Goal: Task Accomplishment & Management: Manage account settings

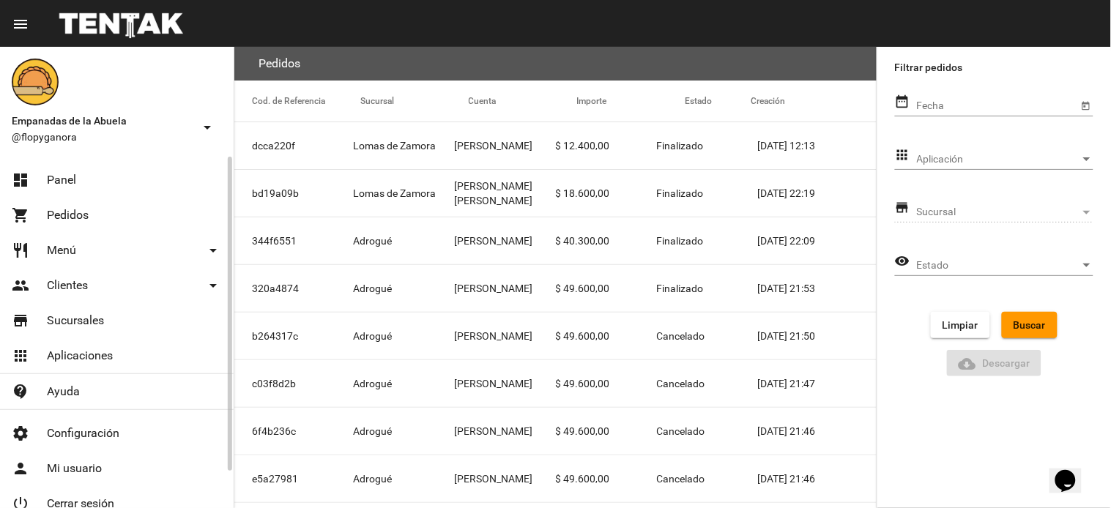
click at [84, 165] on link "dashboard Panel" at bounding box center [117, 180] width 234 height 35
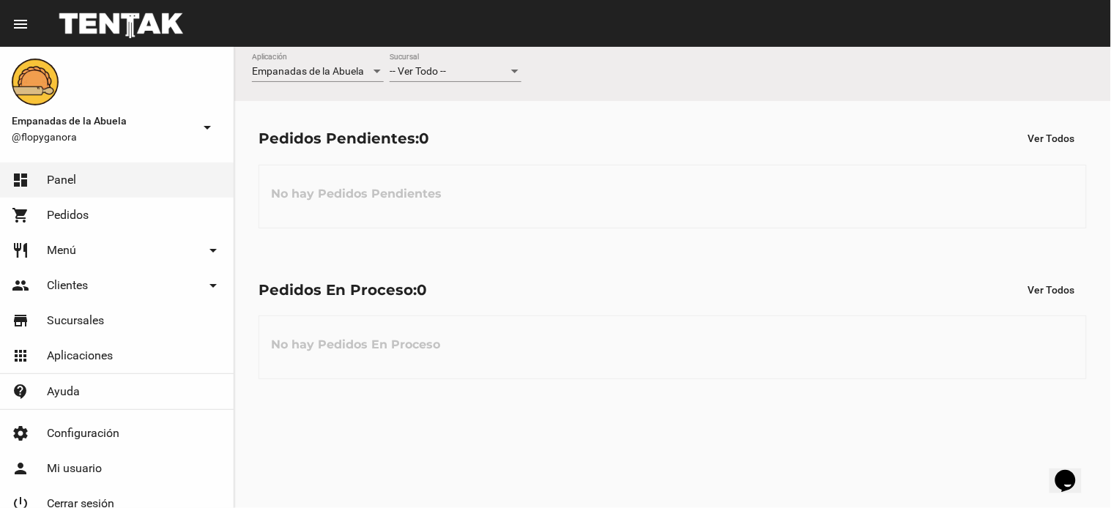
click at [473, 64] on div "-- Ver Todo -- Sucursal" at bounding box center [455, 67] width 132 height 29
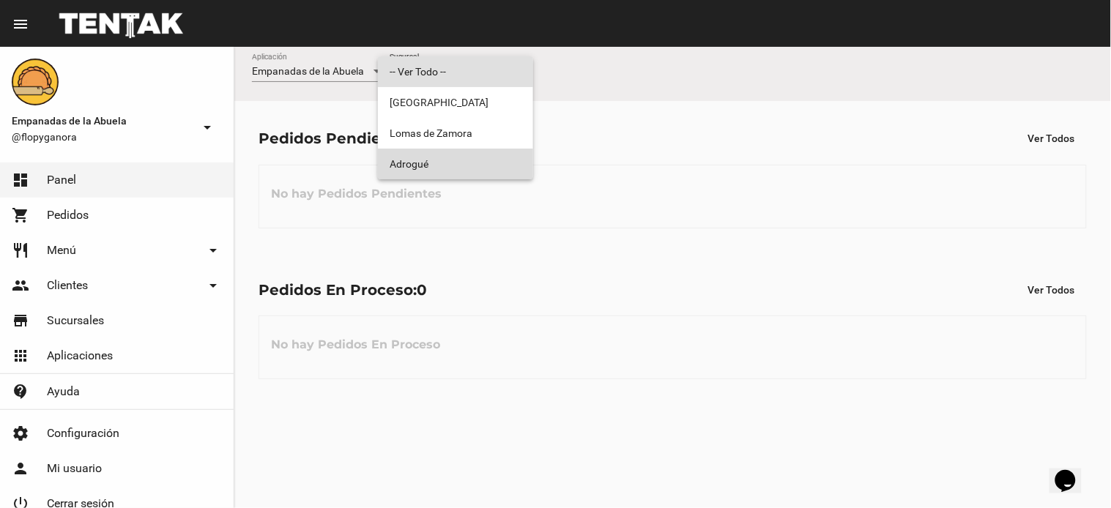
click at [473, 166] on span "Adrogué" at bounding box center [455, 164] width 132 height 31
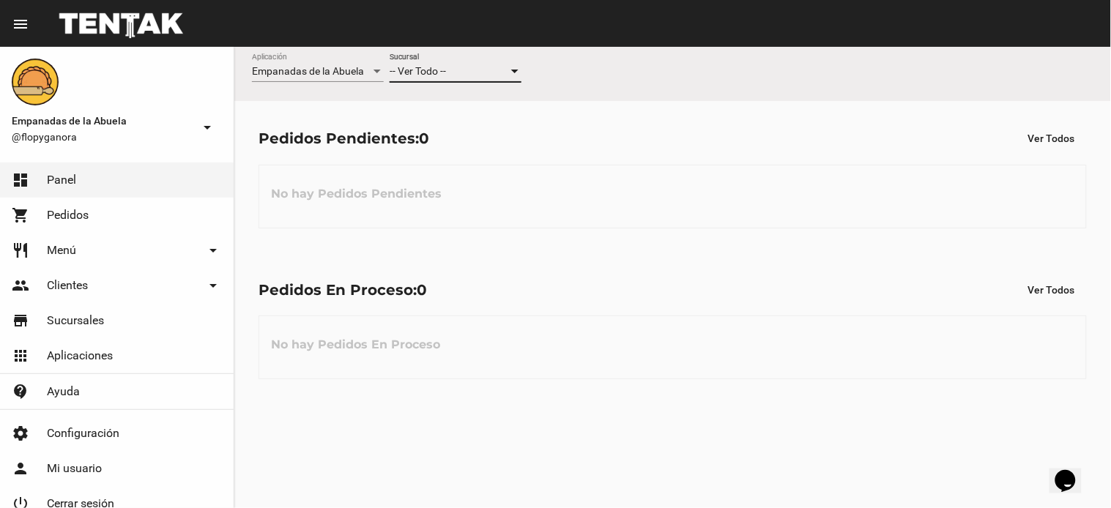
click at [473, 166] on div "No hay Pedidos Pendientes" at bounding box center [672, 197] width 828 height 64
click at [1067, 60] on div "Empanadas de la Abuela Aplicación Adrogué Sucursal Pedidos Adrogué: Cerrado" at bounding box center [672, 74] width 876 height 54
drag, startPoint x: 1067, startPoint y: 60, endPoint x: 1089, endPoint y: 78, distance: 28.6
click at [1066, 60] on div "Empanadas de la Abuela Aplicación Adrogué Sucursal Pedidos Adrogué: Cerrado" at bounding box center [672, 74] width 876 height 54
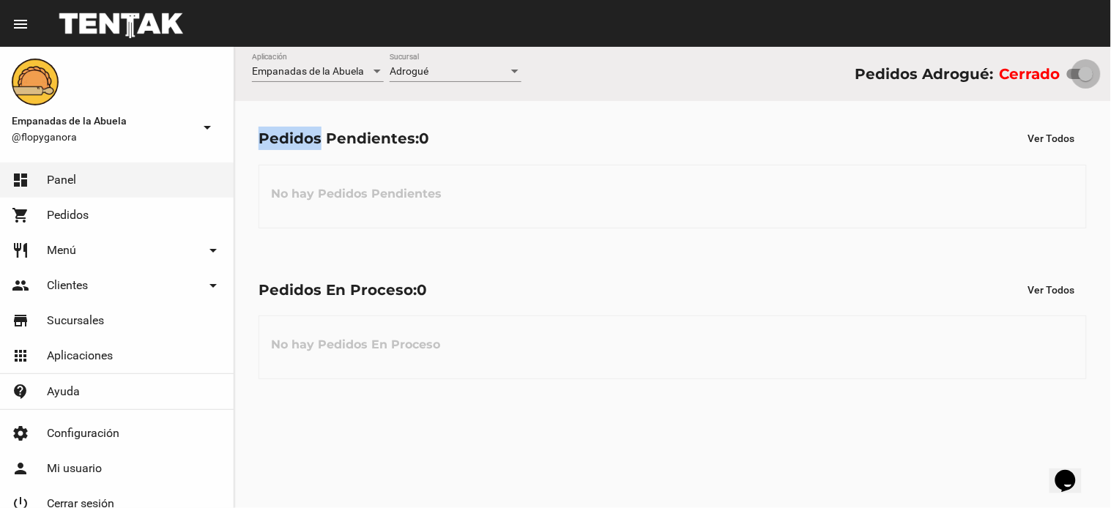
drag, startPoint x: 1073, startPoint y: 74, endPoint x: 1103, endPoint y: 69, distance: 30.4
click at [1103, 69] on div "Empanadas de la Abuela Aplicación Adrogué Sucursal Pedidos Adrogué: Cerrado" at bounding box center [672, 74] width 876 height 54
checkbox input "true"
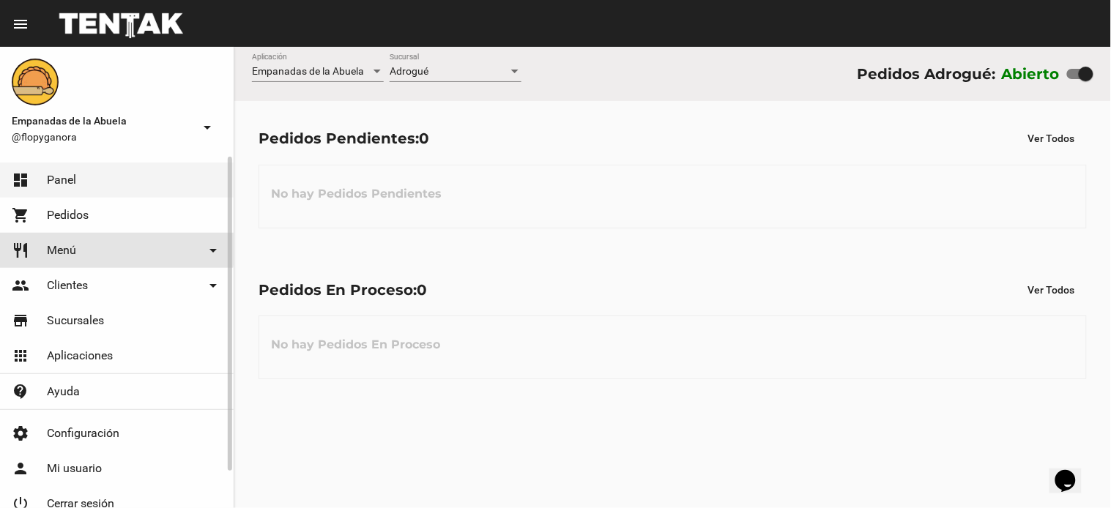
click at [64, 244] on span "Menú" at bounding box center [61, 250] width 29 height 15
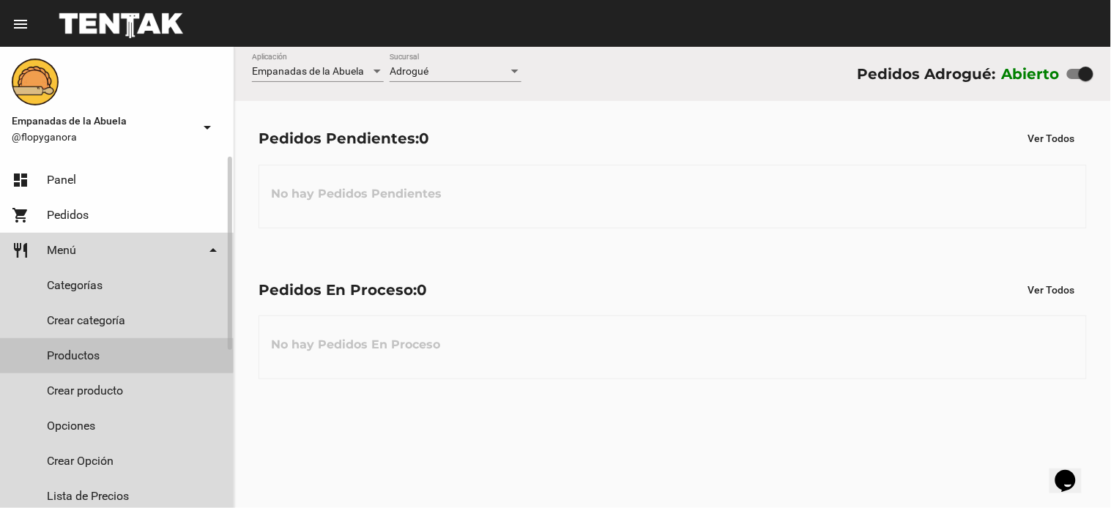
click at [97, 348] on link "Productos" at bounding box center [117, 355] width 234 height 35
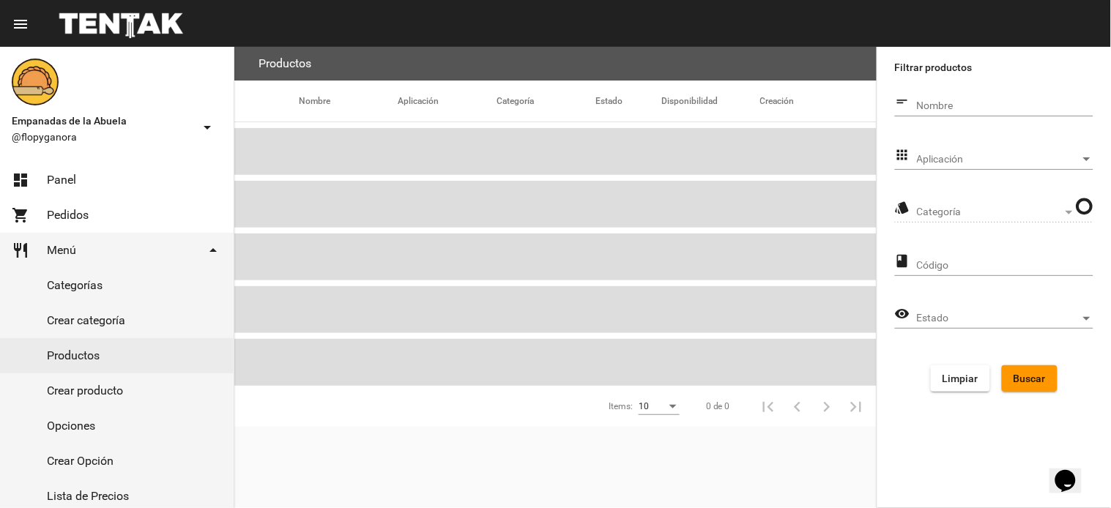
click at [1056, 163] on span "Aplicación" at bounding box center [998, 160] width 163 height 12
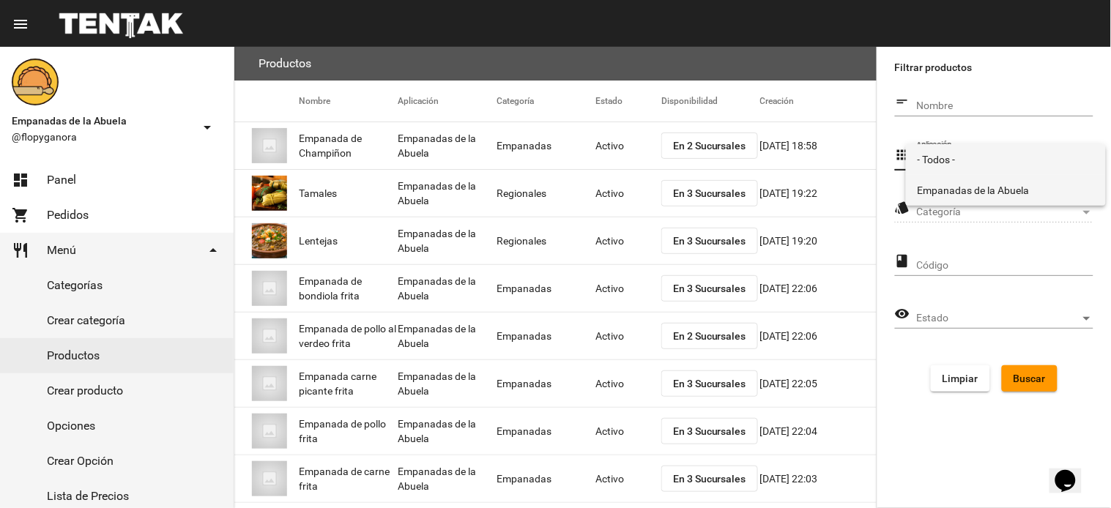
click at [986, 185] on span "Empanadas de la Abuela" at bounding box center [1005, 190] width 176 height 31
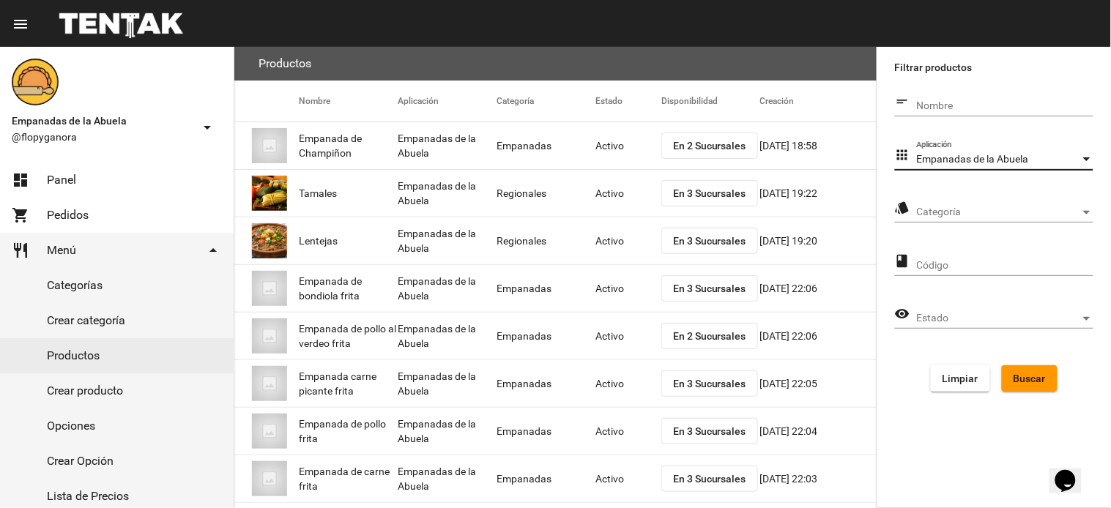
click at [982, 207] on span "Categoría" at bounding box center [998, 212] width 163 height 12
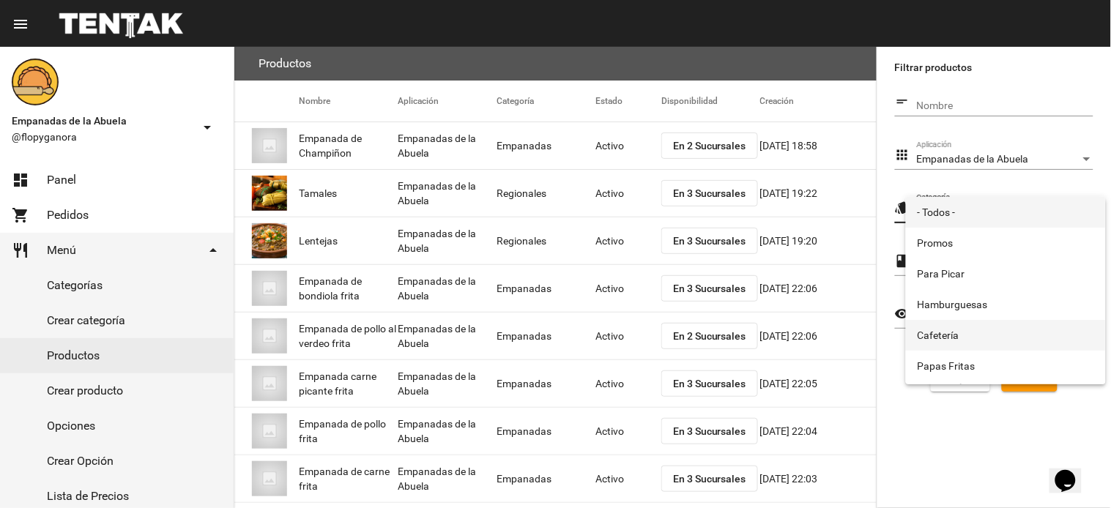
scroll to position [243, 0]
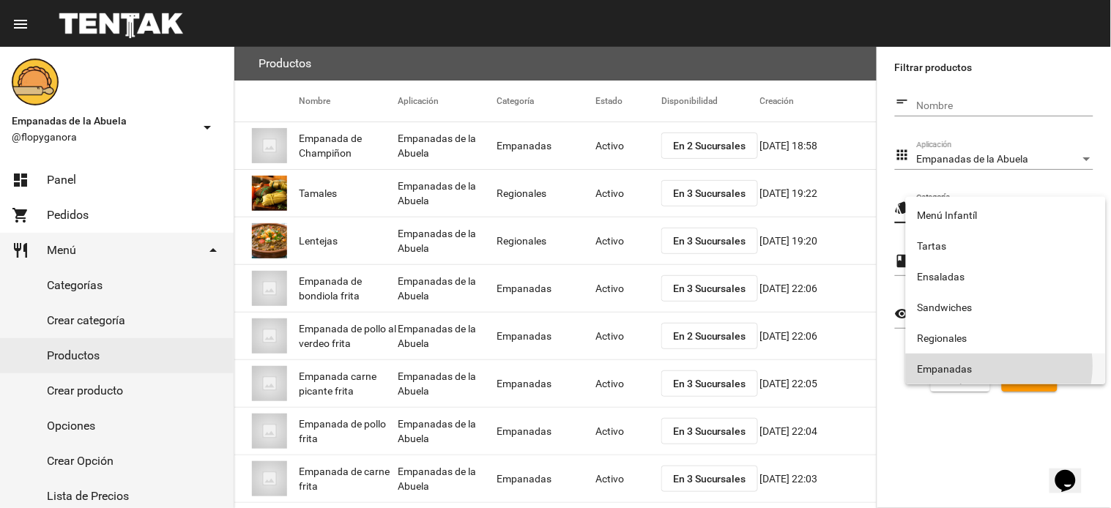
click at [993, 366] on span "Empanadas" at bounding box center [1005, 369] width 176 height 31
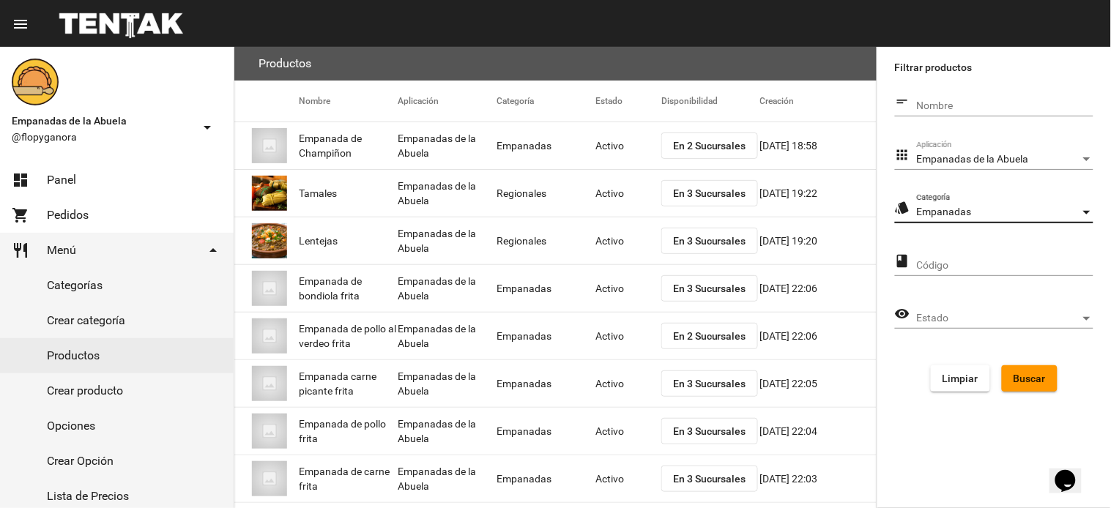
click at [1018, 376] on span "Buscar" at bounding box center [1029, 379] width 32 height 12
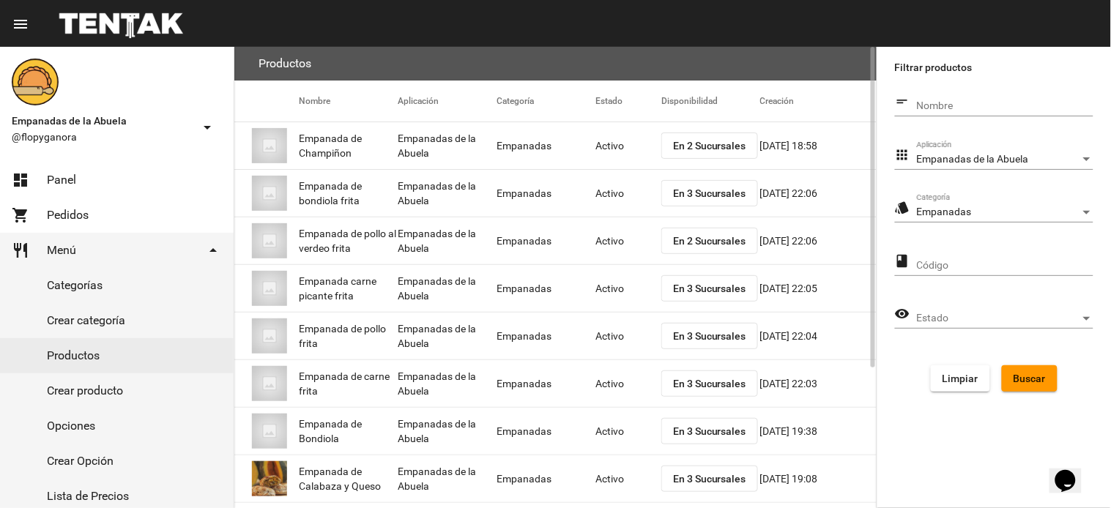
scroll to position [201, 0]
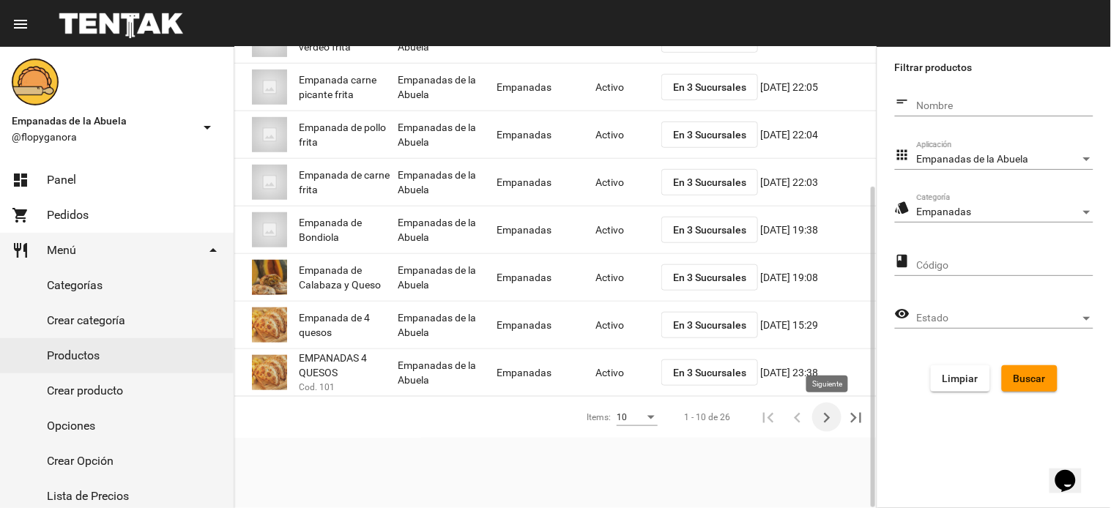
click at [829, 415] on icon "Siguiente" at bounding box center [826, 418] width 20 height 20
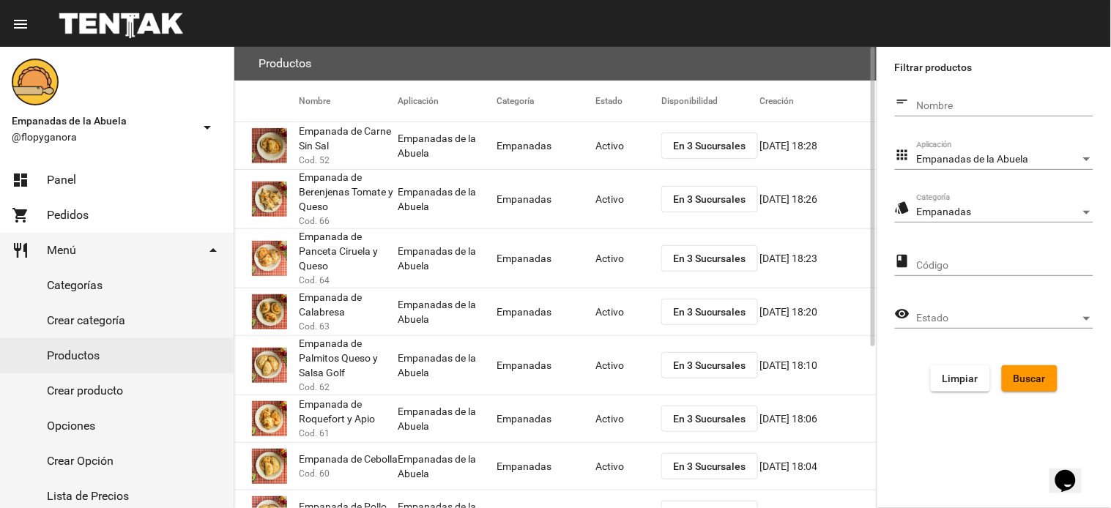
scroll to position [249, 0]
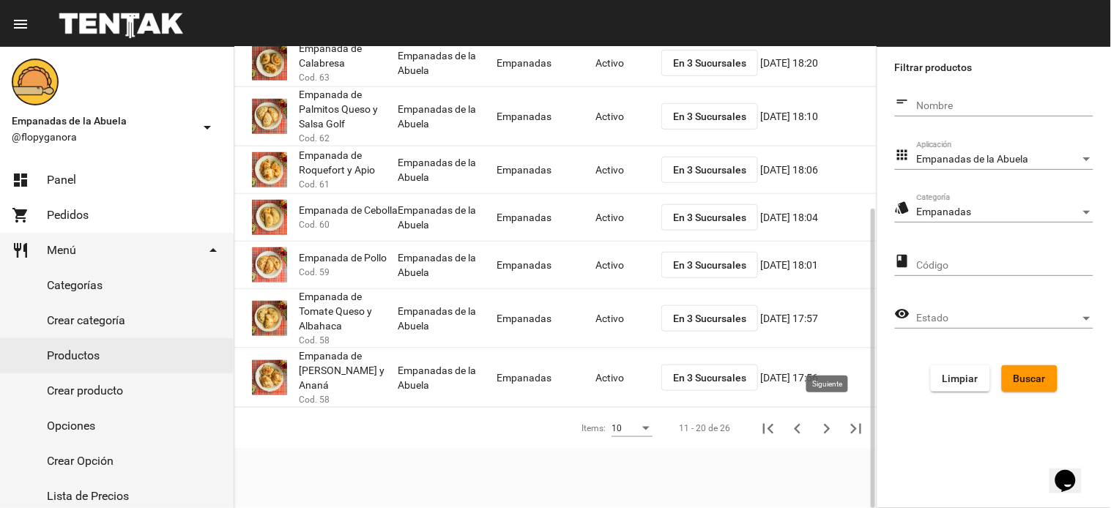
click at [820, 419] on icon "Siguiente" at bounding box center [826, 429] width 20 height 20
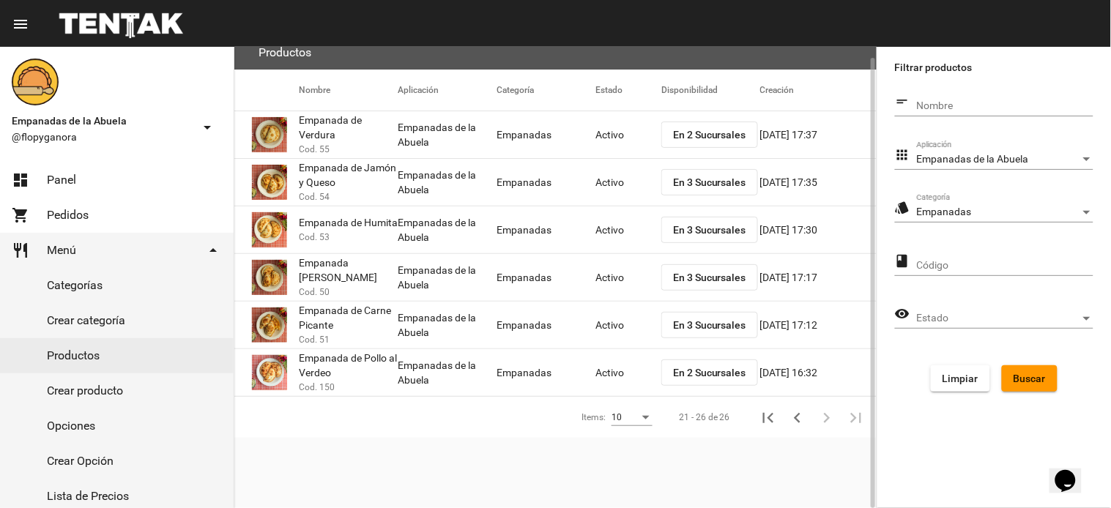
click at [996, 258] on div "Código" at bounding box center [1005, 261] width 176 height 29
click at [996, 257] on div "Código" at bounding box center [1005, 261] width 176 height 29
click at [977, 321] on span "Estado" at bounding box center [998, 319] width 163 height 12
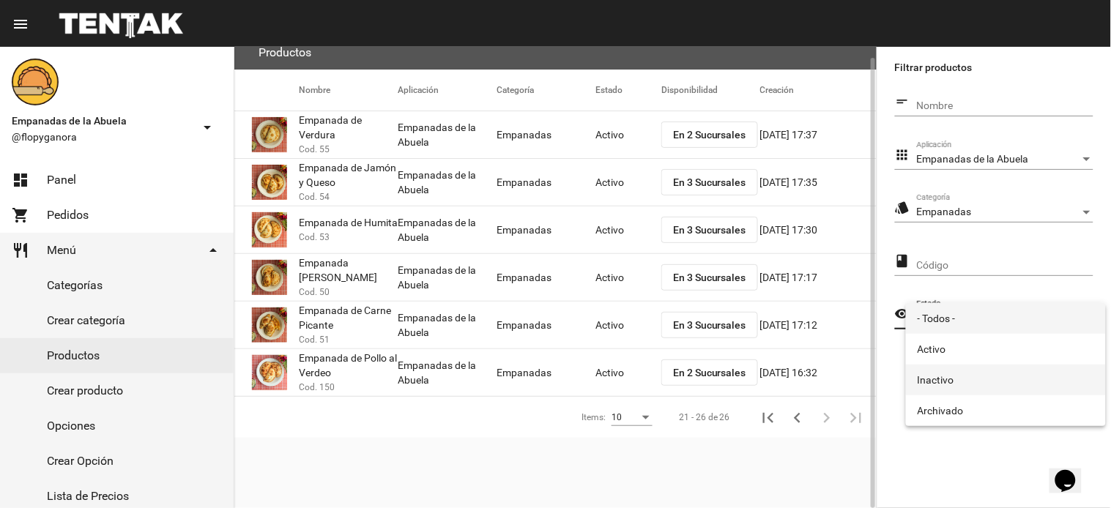
click at [956, 376] on span "Inactivo" at bounding box center [1005, 380] width 176 height 31
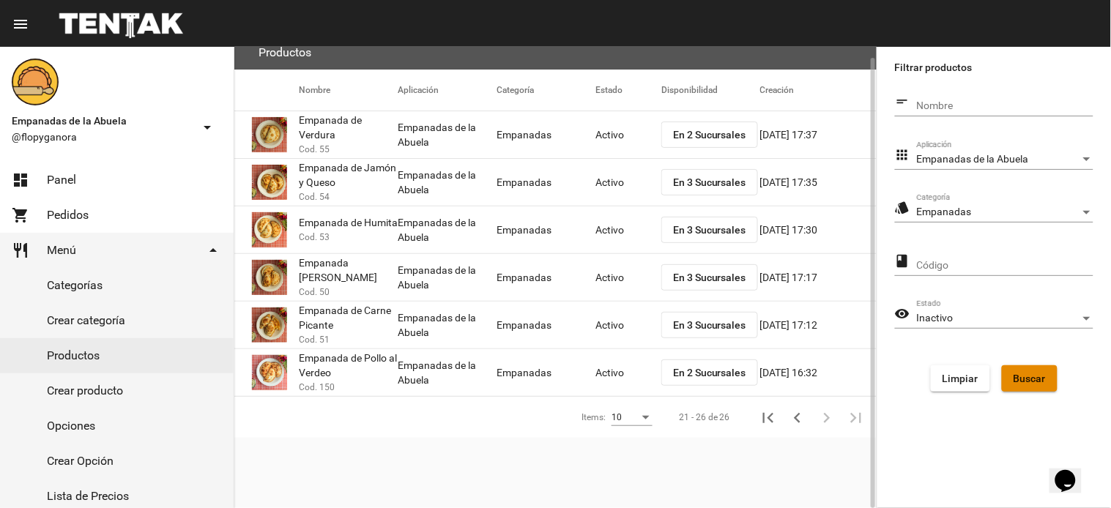
click at [1036, 378] on span "Buscar" at bounding box center [1029, 379] width 32 height 12
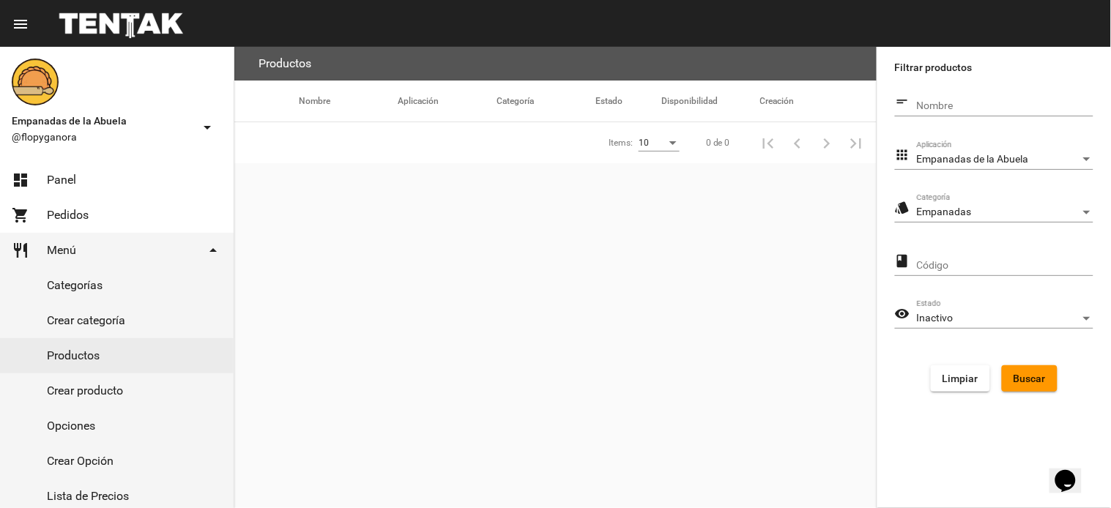
click at [987, 313] on div "Inactivo" at bounding box center [998, 319] width 163 height 12
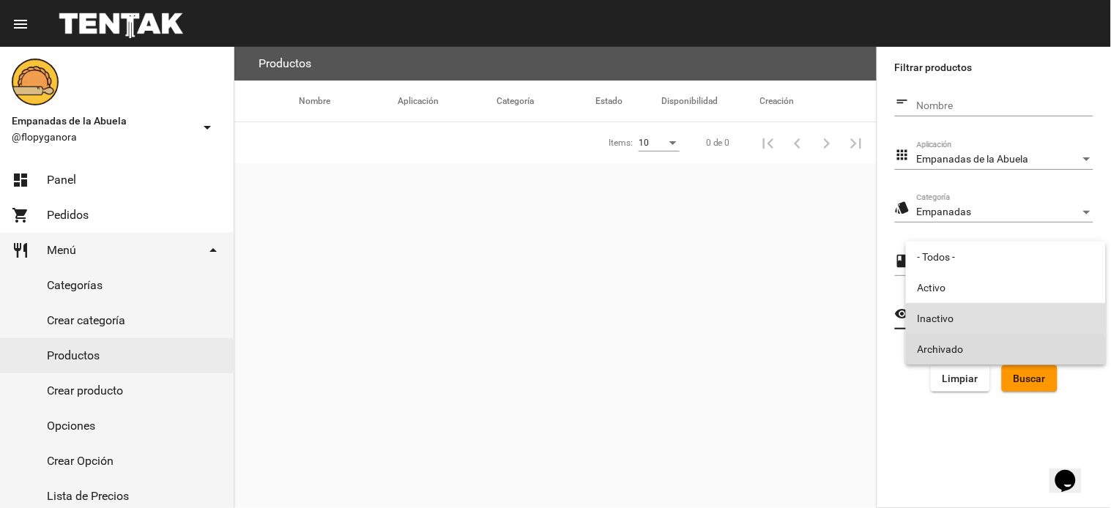
click at [949, 353] on span "Archivado" at bounding box center [1005, 349] width 176 height 31
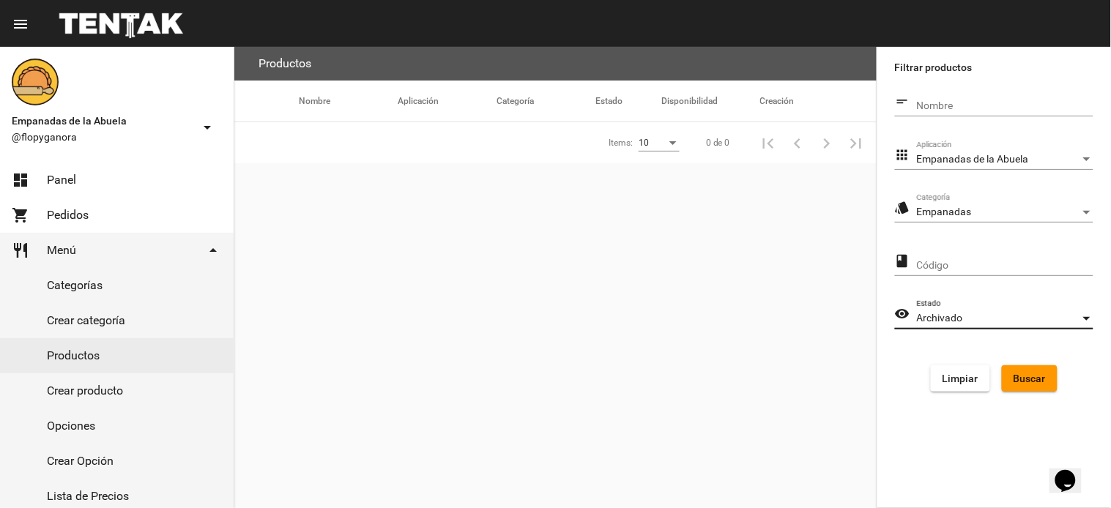
click at [1050, 381] on button "Buscar" at bounding box center [1029, 378] width 56 height 26
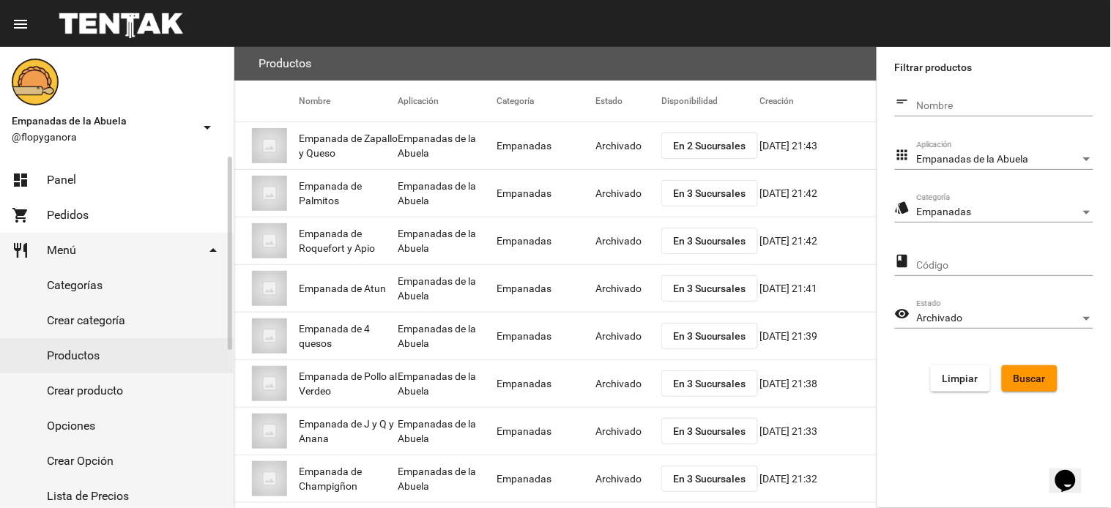
drag, startPoint x: 86, startPoint y: 169, endPoint x: 202, endPoint y: 162, distance: 115.9
click at [86, 170] on link "dashboard Panel" at bounding box center [117, 180] width 234 height 35
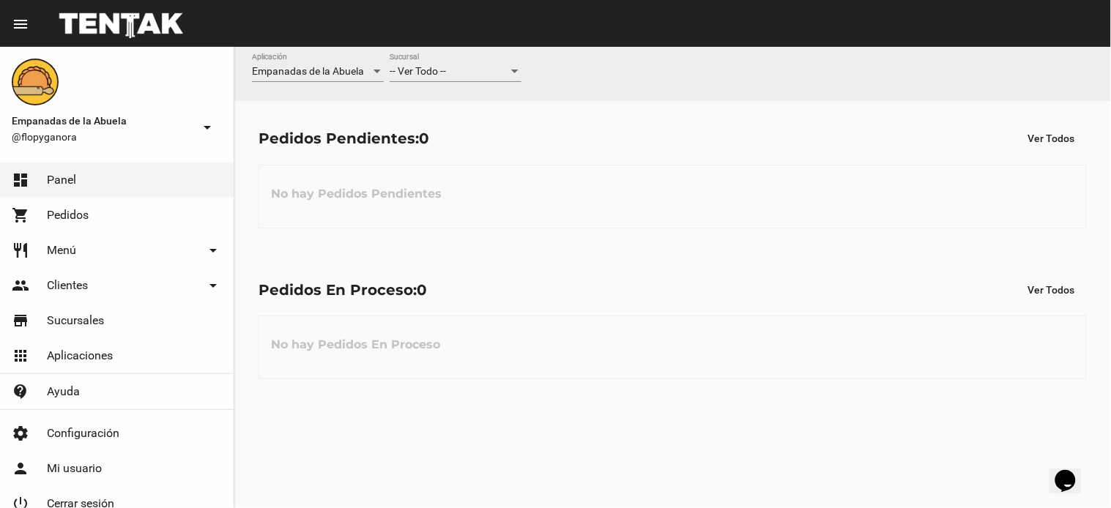
click at [443, 76] on span "-- Ver Todo --" at bounding box center [417, 71] width 56 height 12
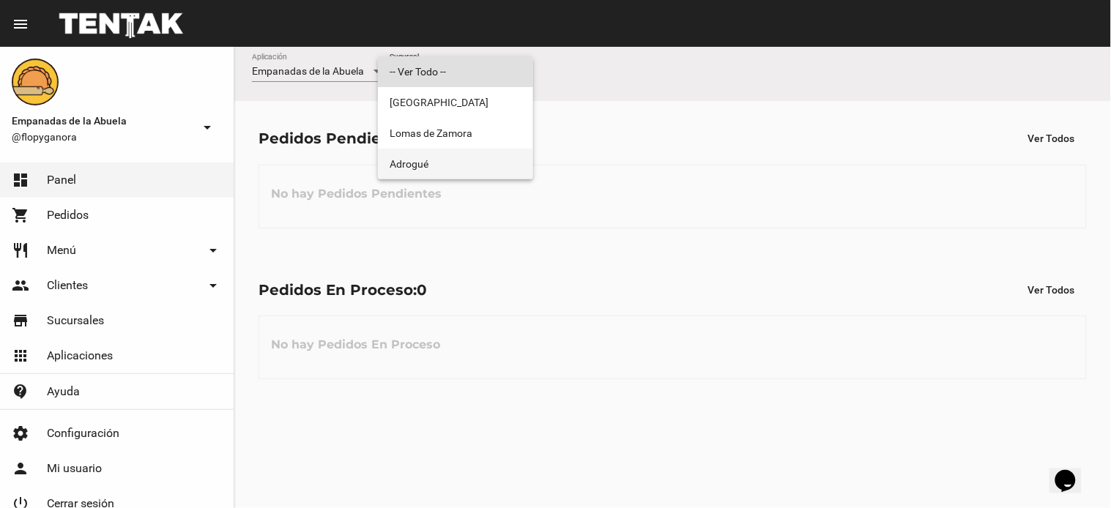
drag, startPoint x: 463, startPoint y: 163, endPoint x: 700, endPoint y: 111, distance: 242.8
click at [464, 165] on span "Adrogué" at bounding box center [455, 164] width 132 height 31
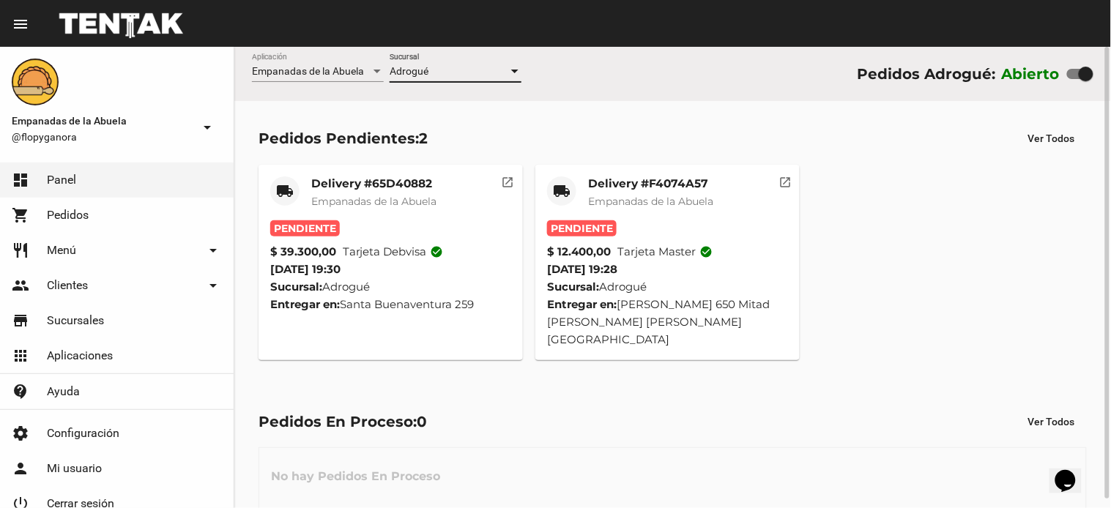
click at [689, 195] on span "Empanadas de la Abuela" at bounding box center [650, 201] width 125 height 13
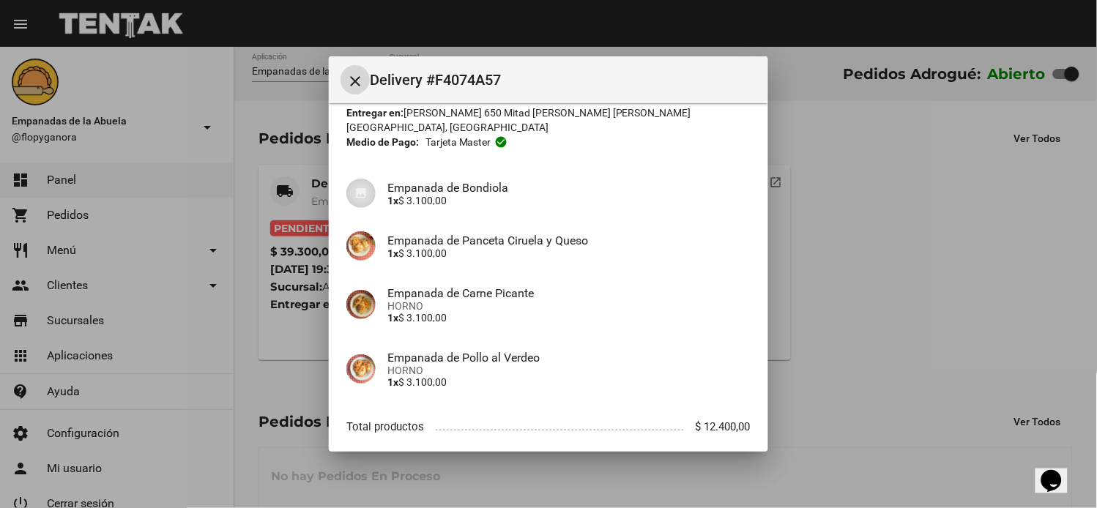
scroll to position [141, 0]
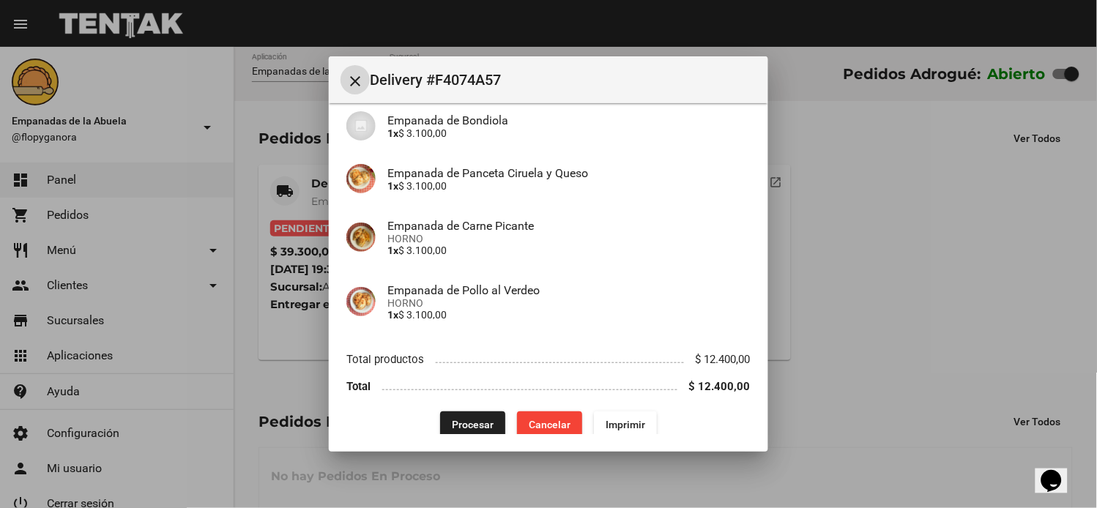
click at [605, 419] on span "Imprimir" at bounding box center [625, 425] width 40 height 12
click at [457, 419] on span "Procesar" at bounding box center [473, 425] width 42 height 12
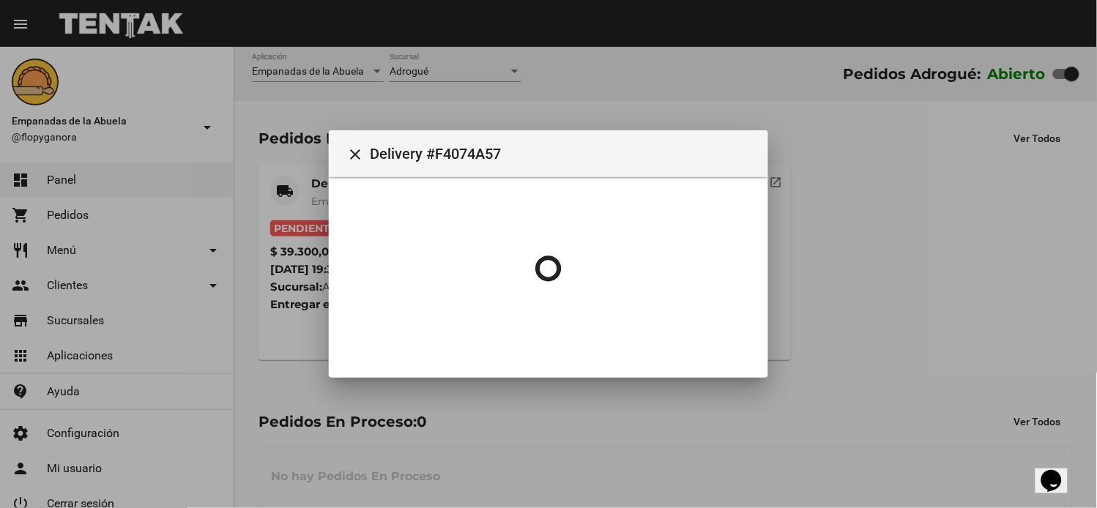
scroll to position [0, 0]
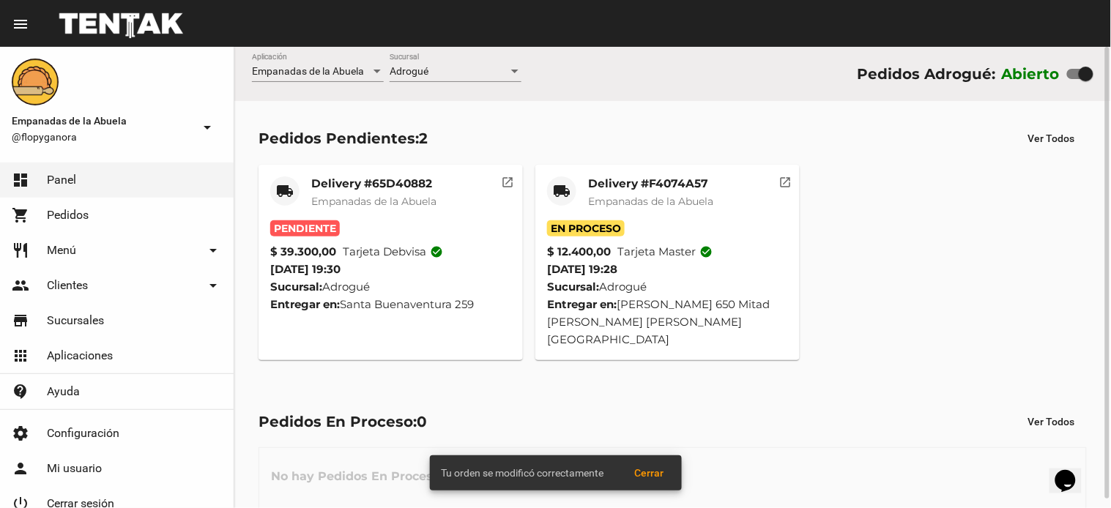
click at [345, 190] on mat-card-title "Delivery #65D40882" at bounding box center [373, 183] width 125 height 15
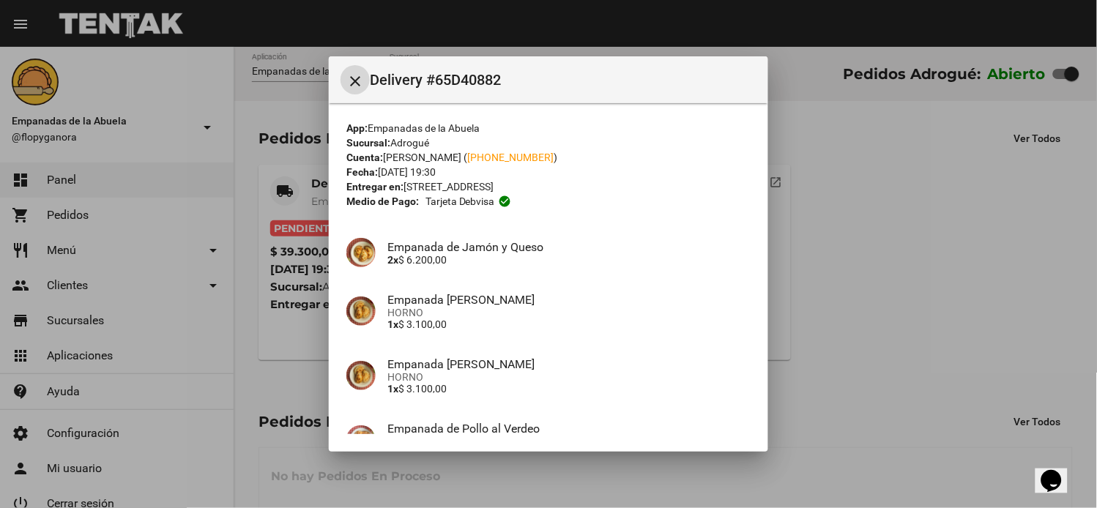
scroll to position [258, 0]
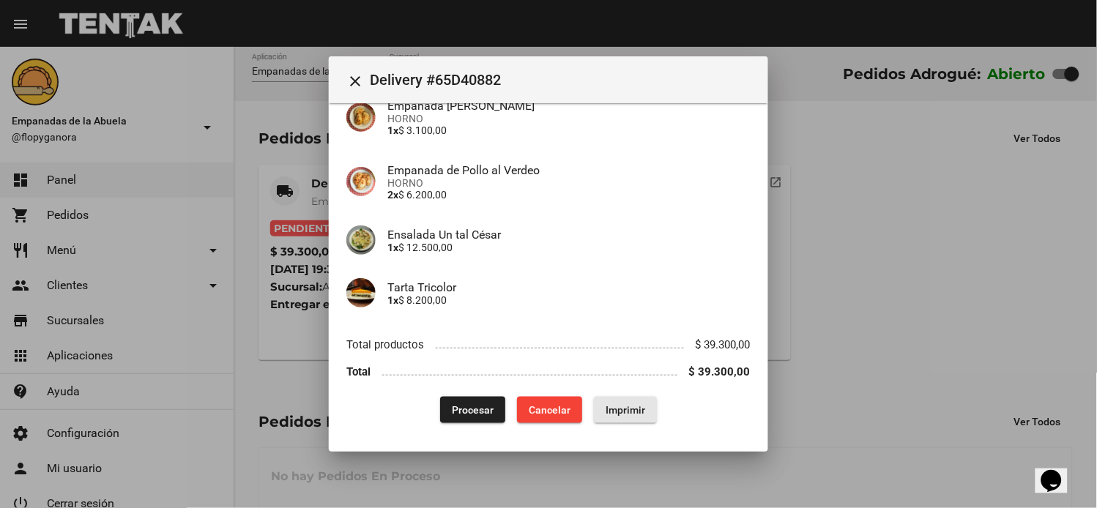
click at [615, 406] on span "Imprimir" at bounding box center [625, 410] width 40 height 12
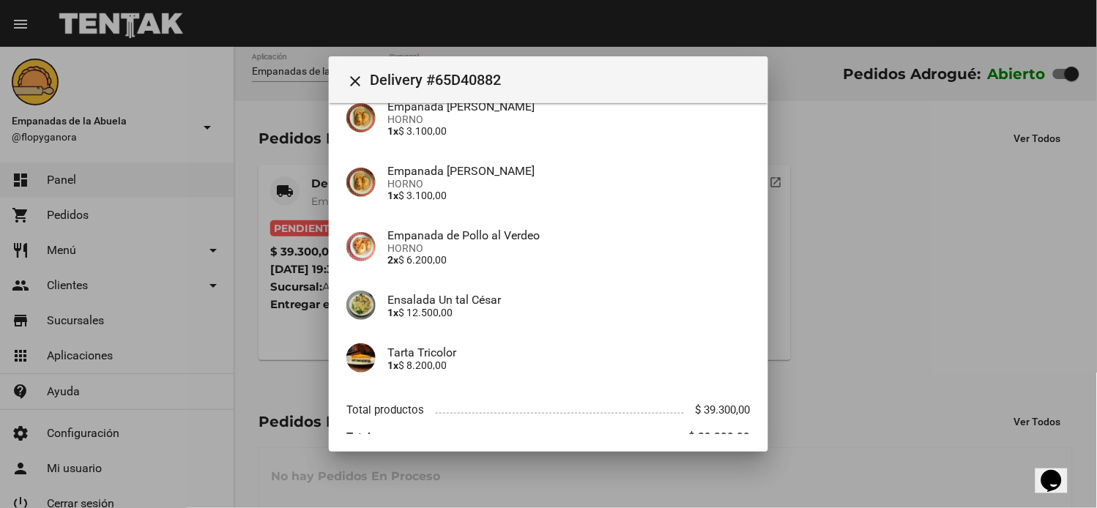
scroll to position [258, 0]
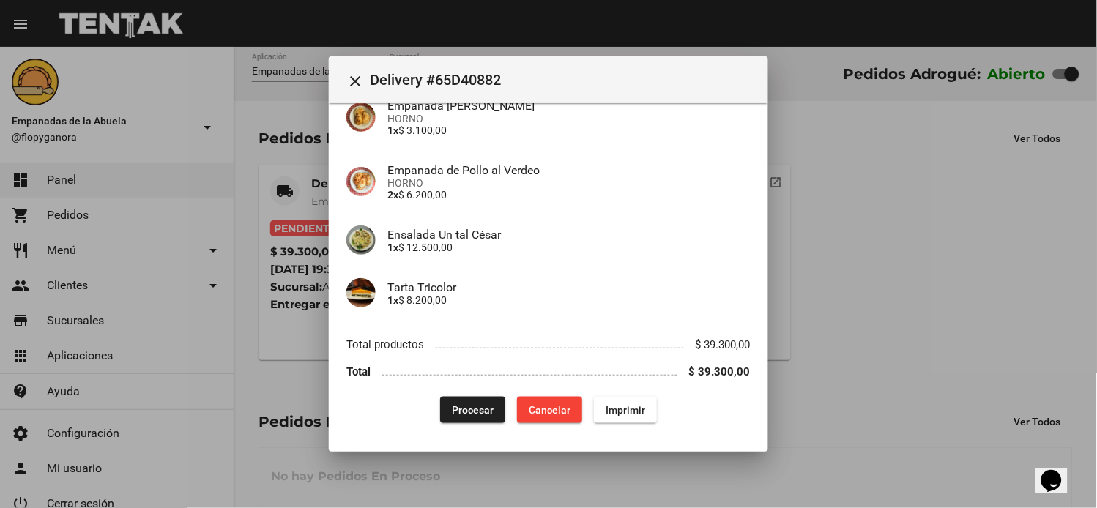
drag, startPoint x: 466, startPoint y: 406, endPoint x: 467, endPoint y: 447, distance: 41.7
click at [469, 406] on span "Procesar" at bounding box center [473, 410] width 42 height 12
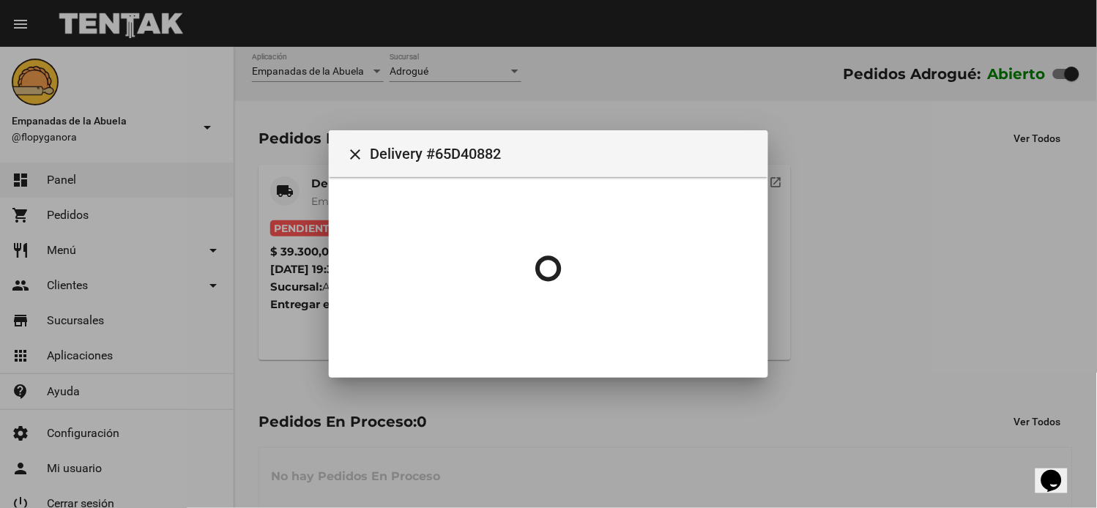
scroll to position [0, 0]
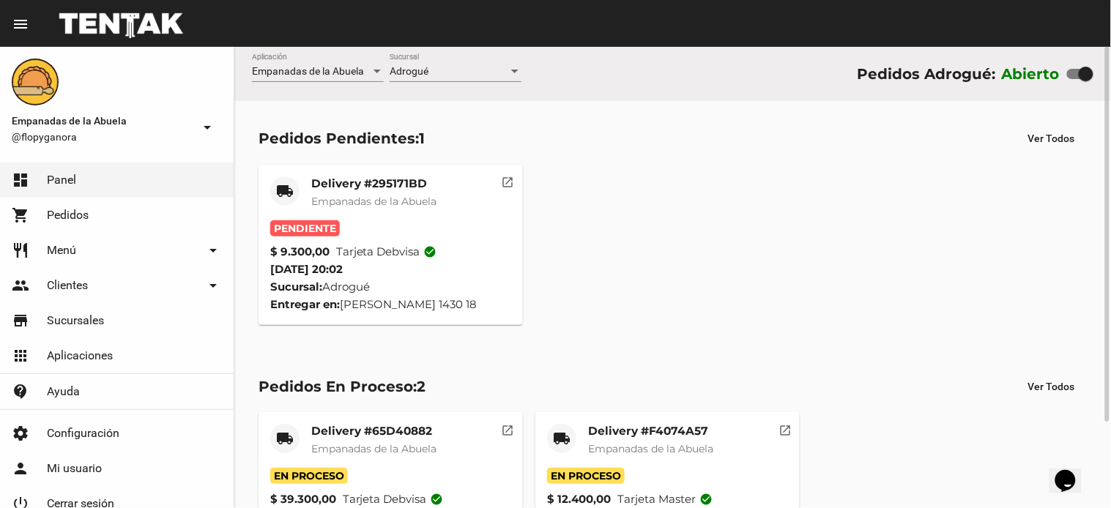
click at [408, 180] on mat-card-title "Delivery #295171BD" at bounding box center [373, 183] width 125 height 15
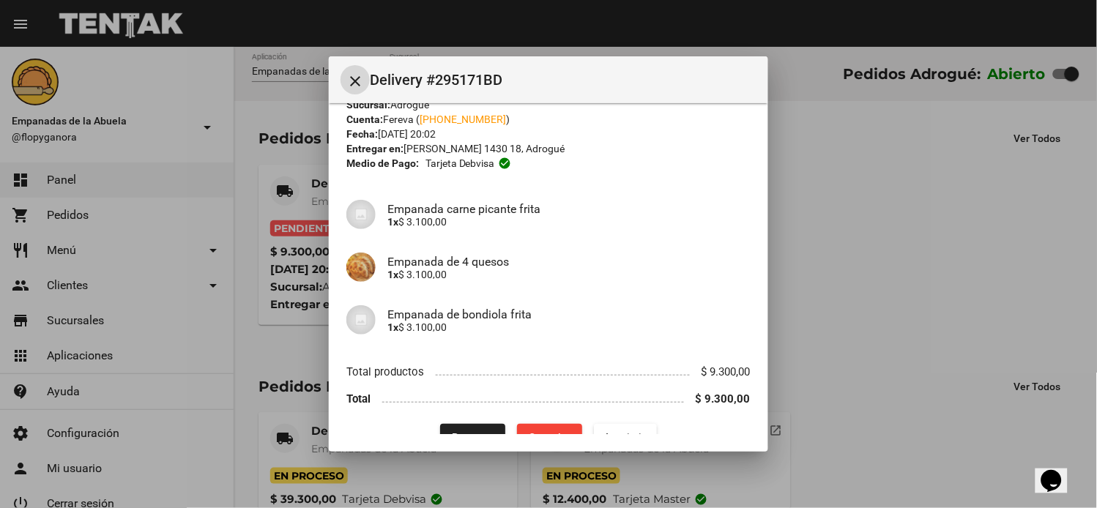
scroll to position [66, 0]
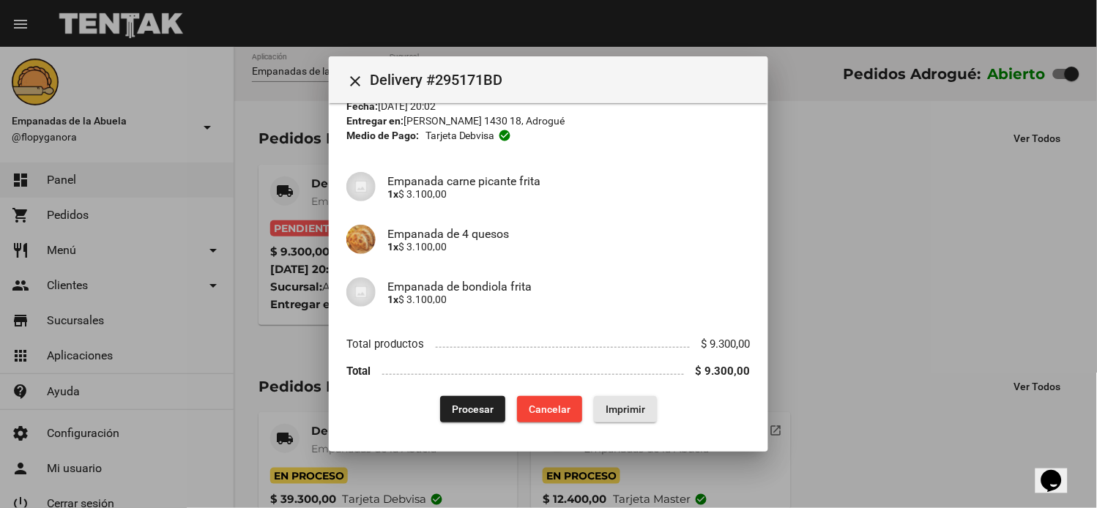
click at [613, 406] on span "Imprimir" at bounding box center [625, 409] width 40 height 12
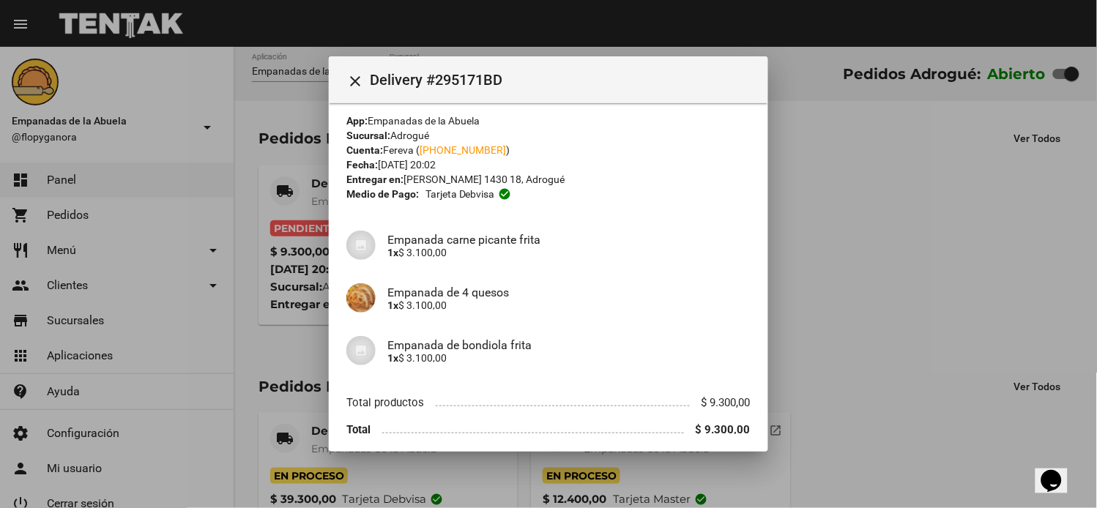
scroll to position [66, 0]
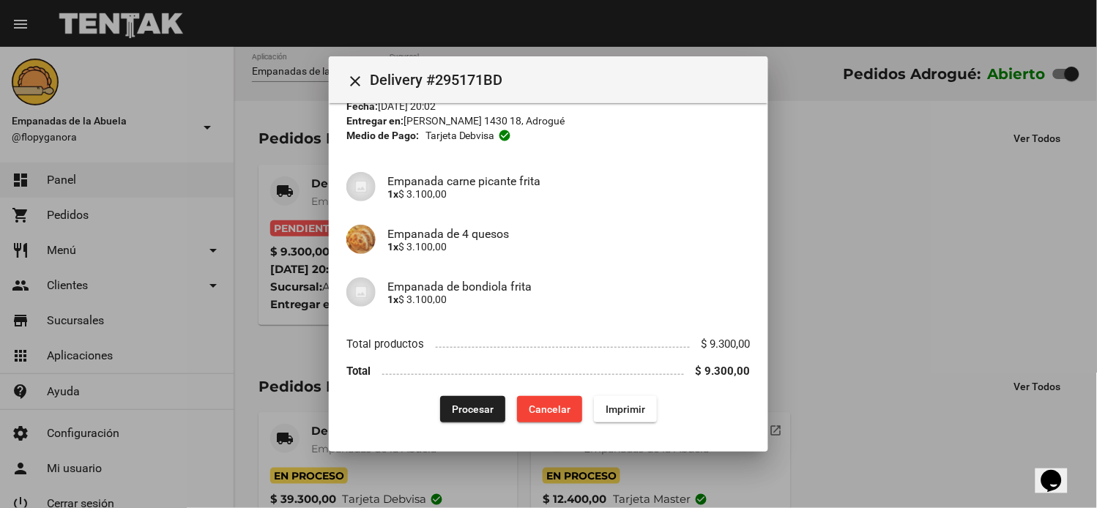
click at [471, 405] on span "Procesar" at bounding box center [473, 409] width 42 height 12
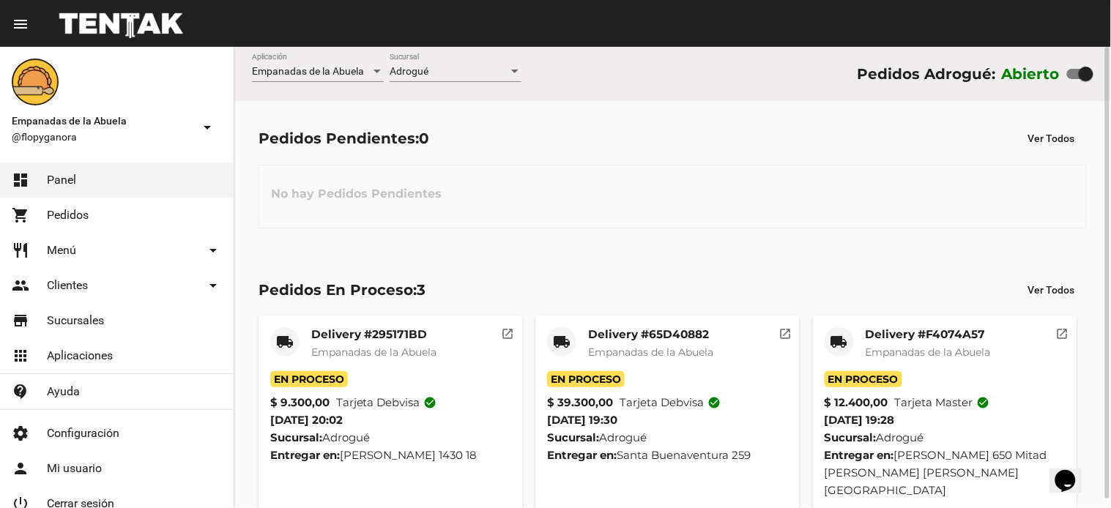
click at [562, 337] on mat-icon "local_shipping" at bounding box center [562, 342] width 18 height 18
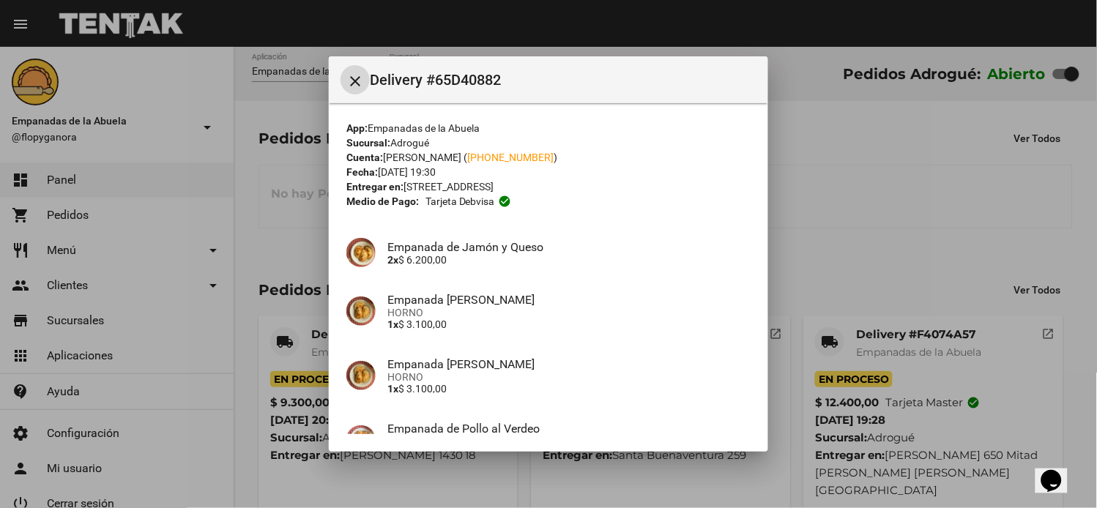
scroll to position [258, 0]
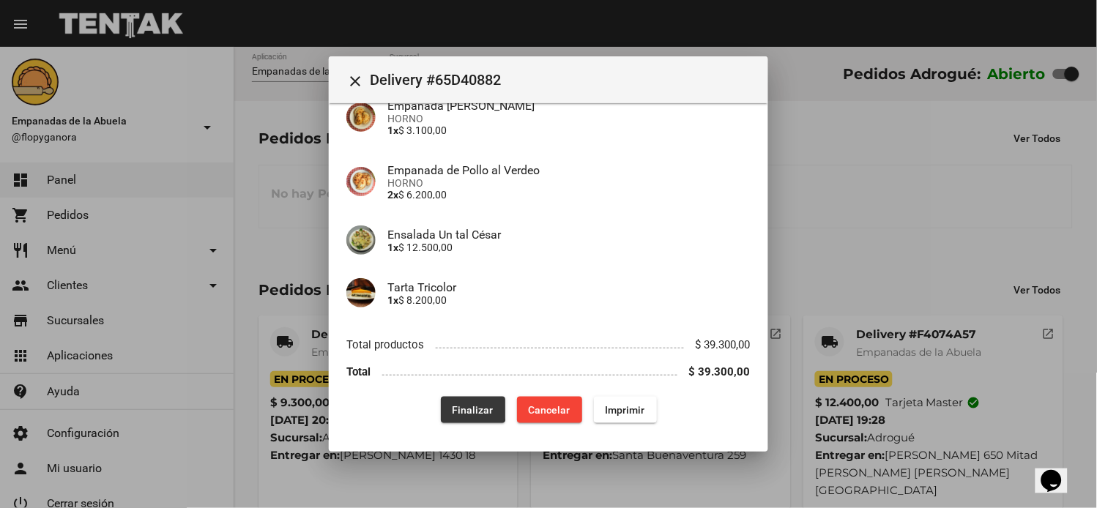
drag, startPoint x: 451, startPoint y: 400, endPoint x: 449, endPoint y: 411, distance: 11.9
click at [451, 398] on button "Finalizar" at bounding box center [473, 410] width 64 height 26
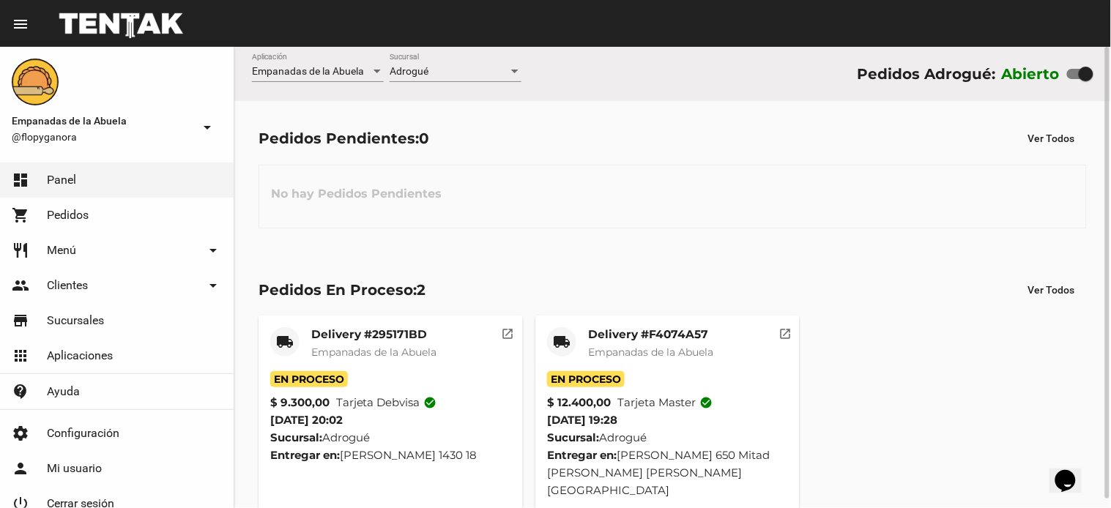
click at [657, 335] on mat-card-title "Delivery #F4074A57" at bounding box center [650, 334] width 125 height 15
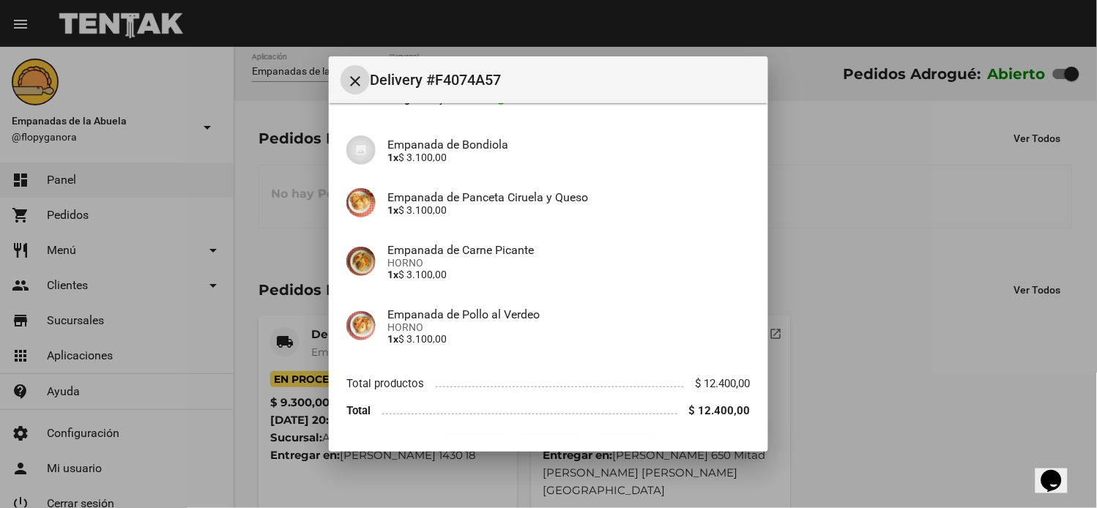
scroll to position [141, 0]
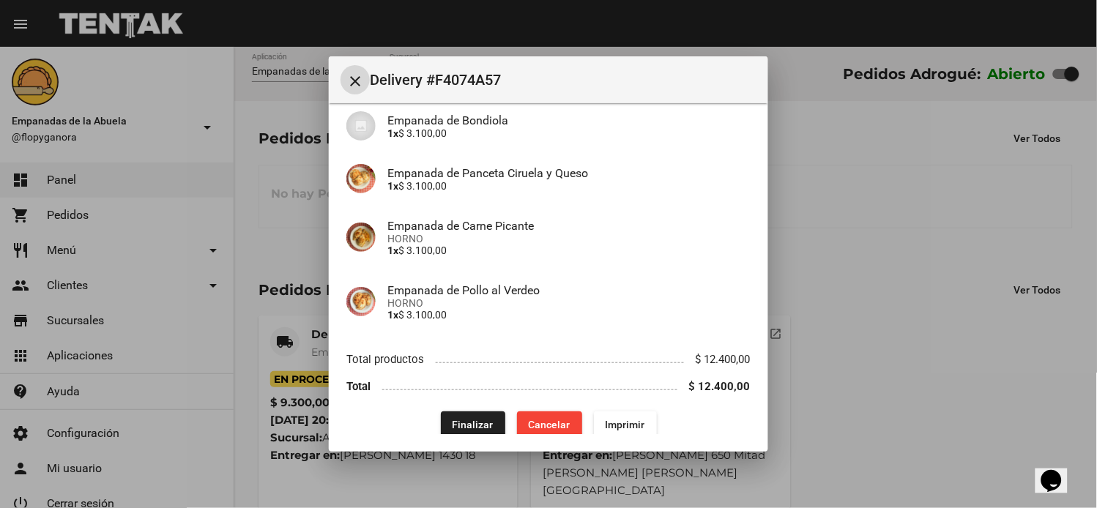
click at [449, 411] on button "Finalizar" at bounding box center [473, 424] width 64 height 26
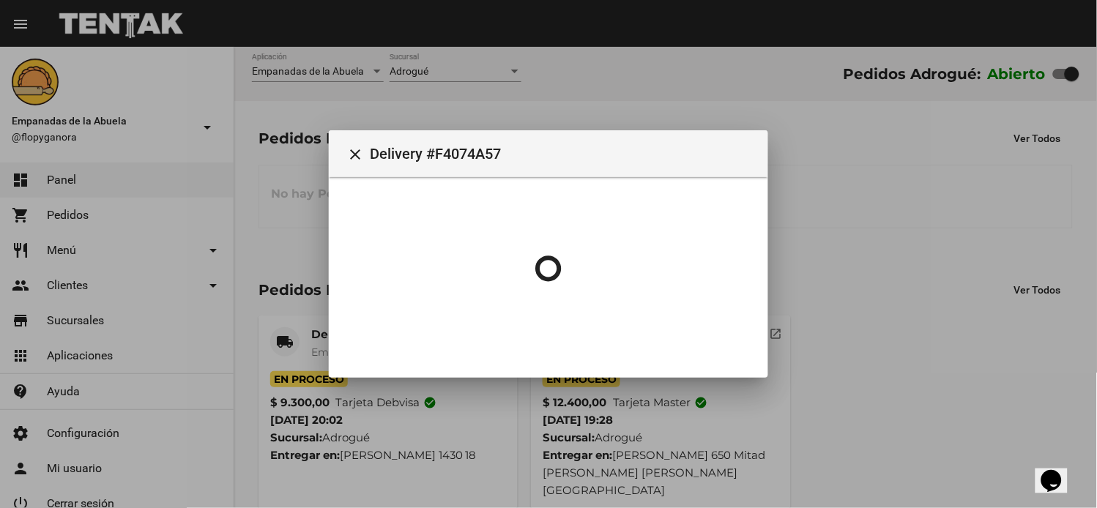
scroll to position [0, 0]
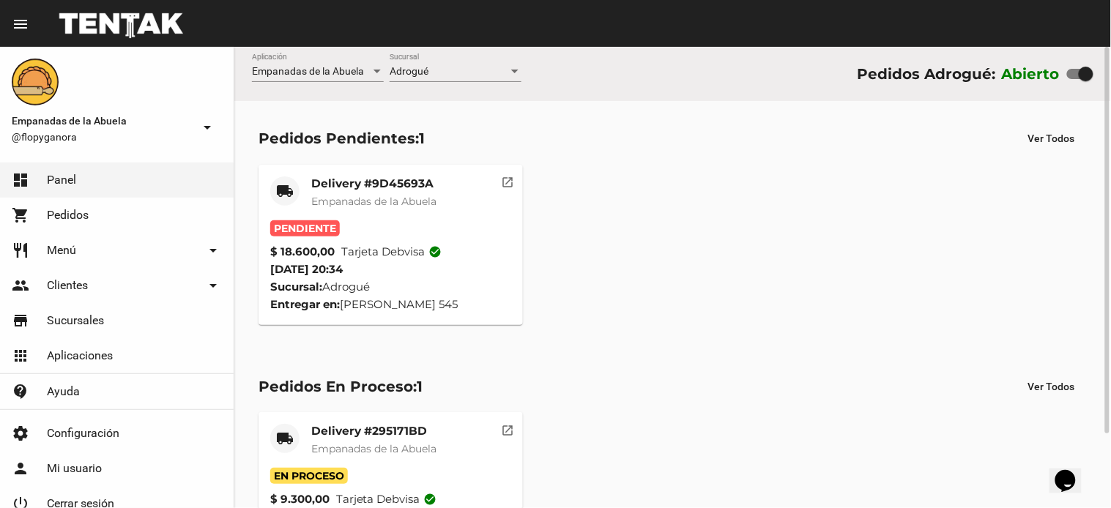
click at [408, 172] on mat-card "local_shipping Delivery #9D45693A Empanadas de la Abuela Pendiente $ 18.600,00 …" at bounding box center [390, 245] width 264 height 160
click at [416, 177] on mat-card-title "Delivery #9D45693A" at bounding box center [373, 183] width 125 height 15
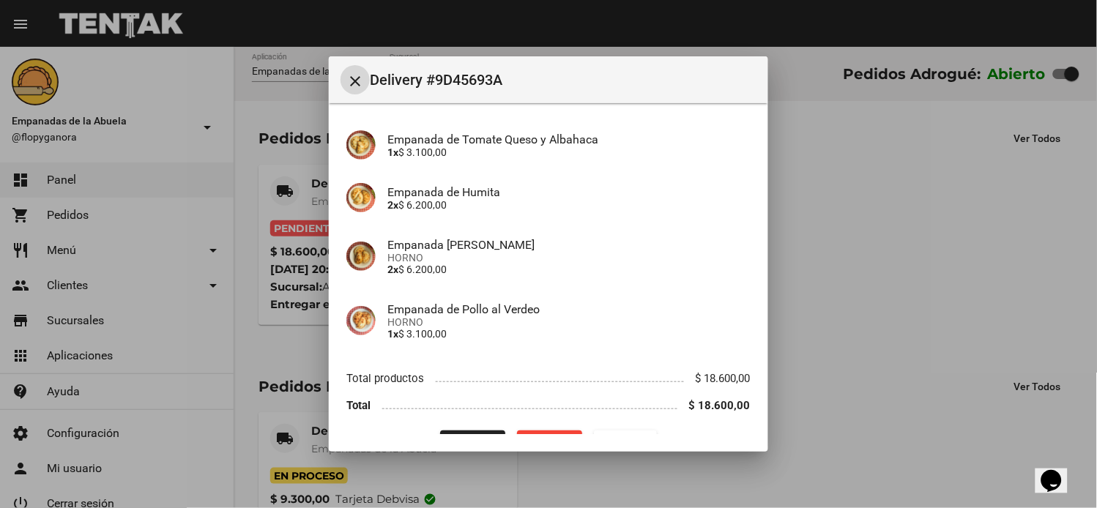
scroll to position [141, 0]
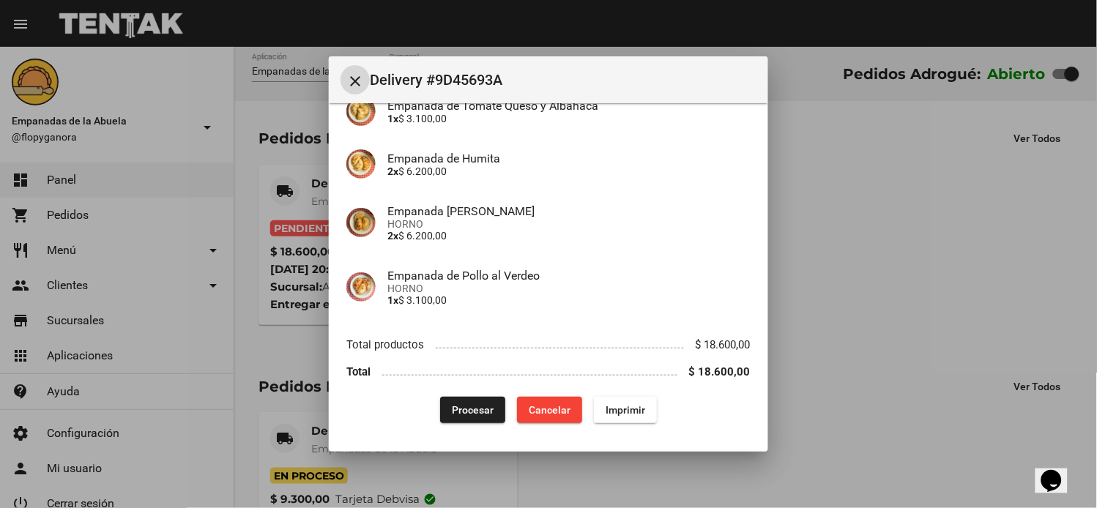
click at [631, 416] on button "Imprimir" at bounding box center [625, 410] width 63 height 26
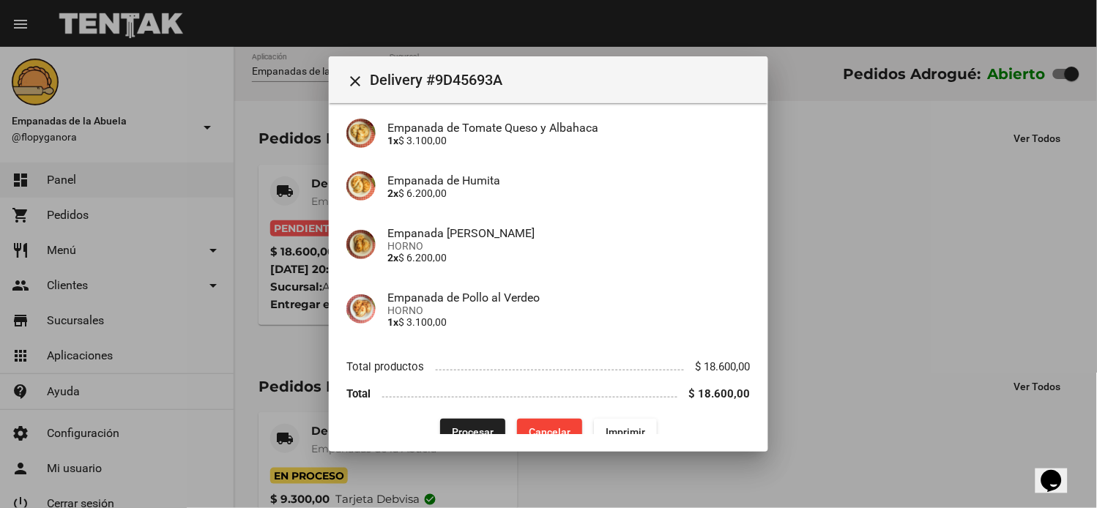
scroll to position [141, 0]
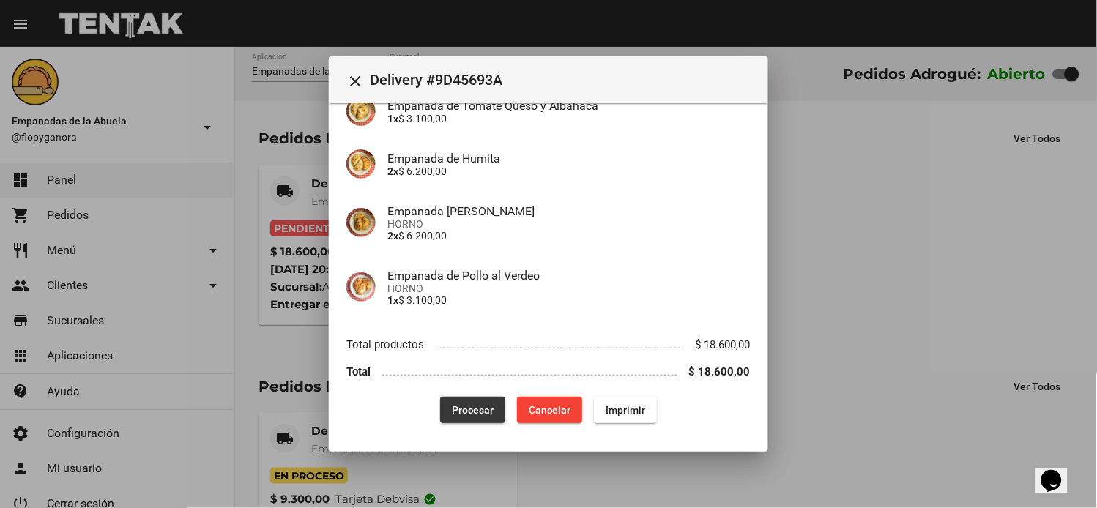
click at [481, 406] on span "Procesar" at bounding box center [473, 410] width 42 height 12
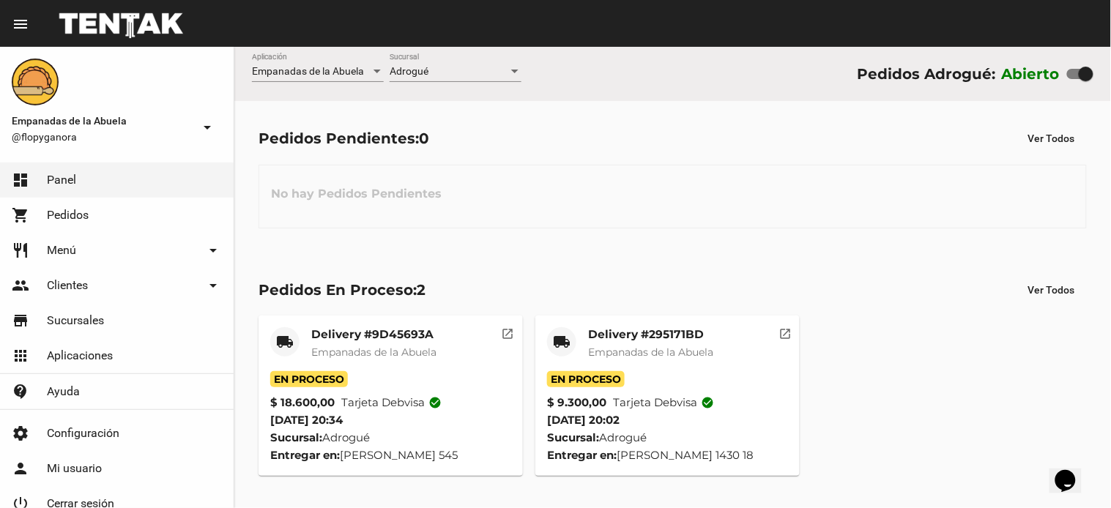
click at [659, 347] on span "Empanadas de la Abuela" at bounding box center [650, 352] width 125 height 13
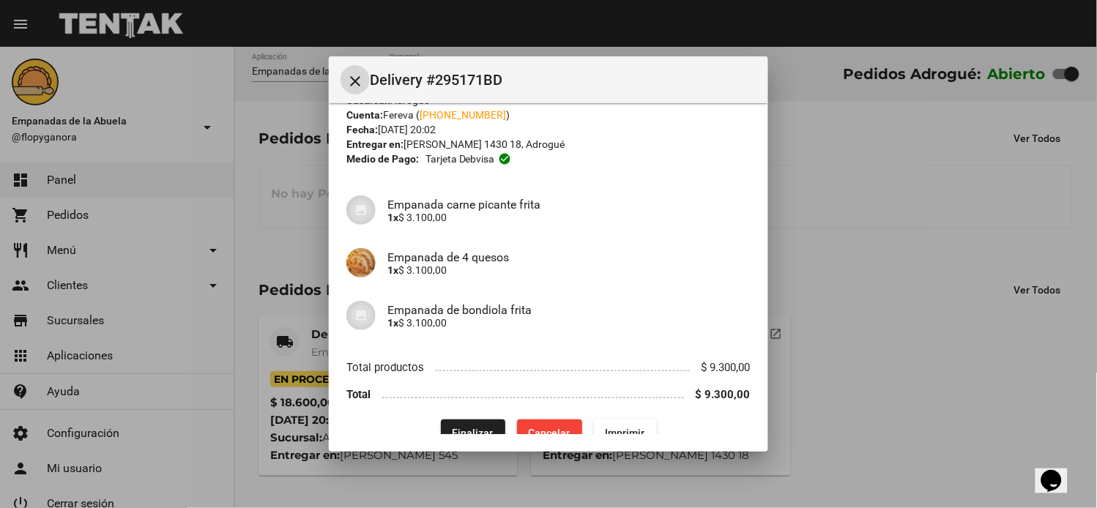
scroll to position [66, 0]
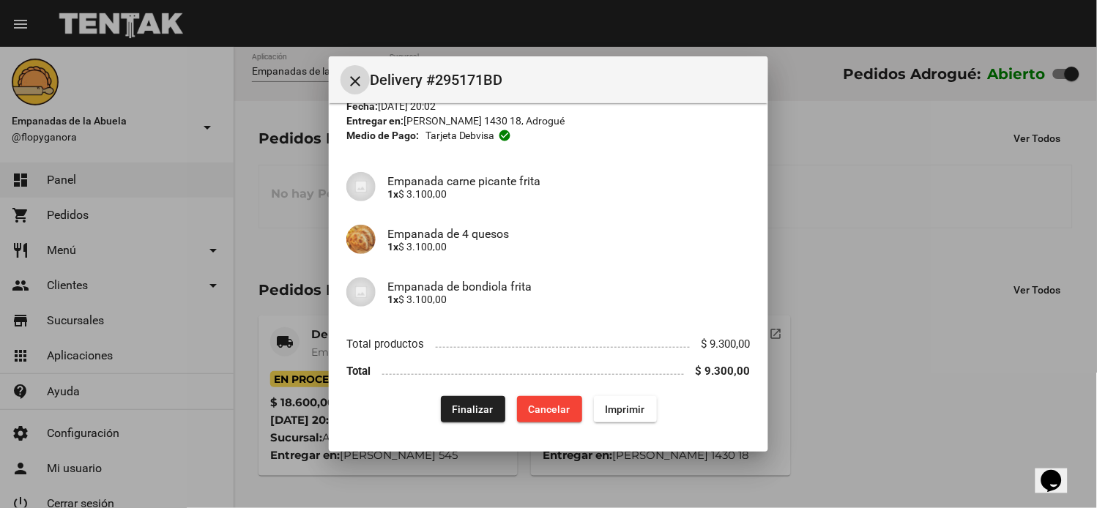
click at [461, 399] on button "Finalizar" at bounding box center [473, 409] width 64 height 26
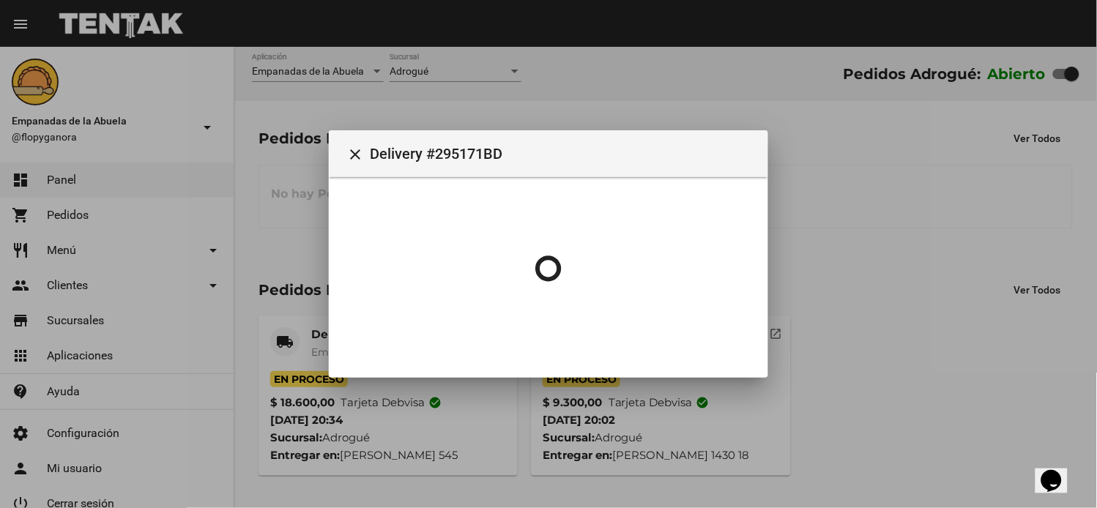
scroll to position [0, 0]
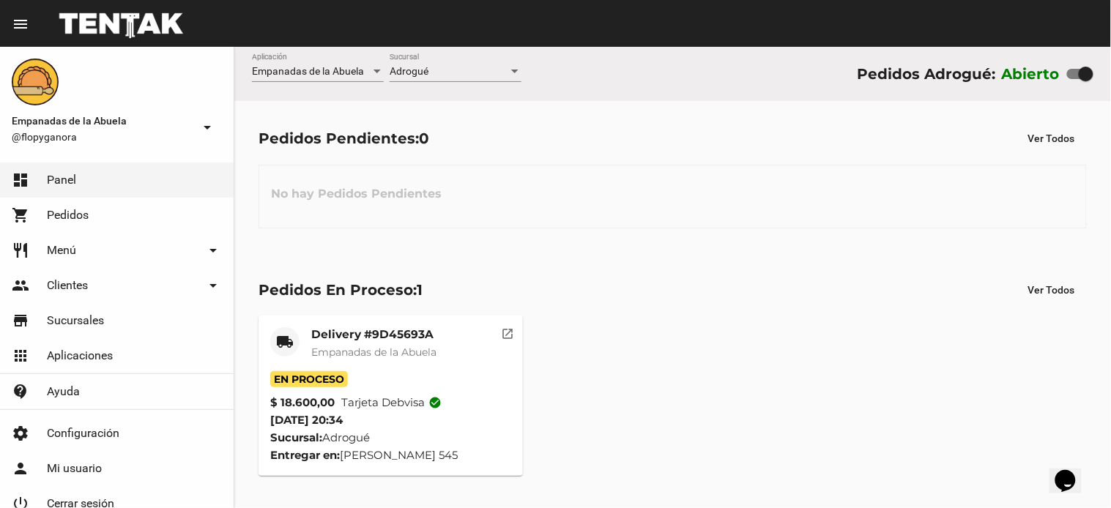
click at [400, 327] on mat-card-title "Delivery #9D45693A" at bounding box center [373, 334] width 125 height 15
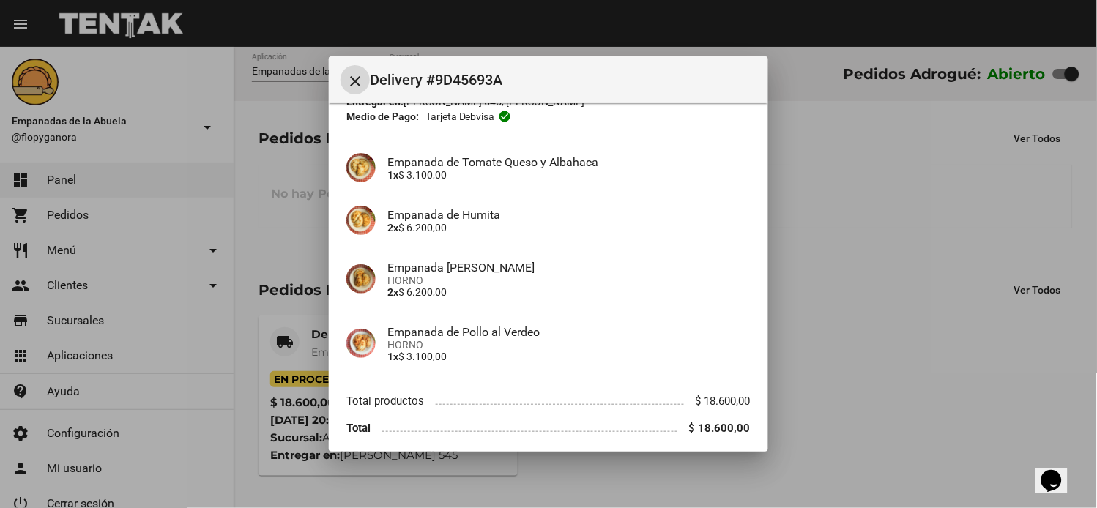
scroll to position [141, 0]
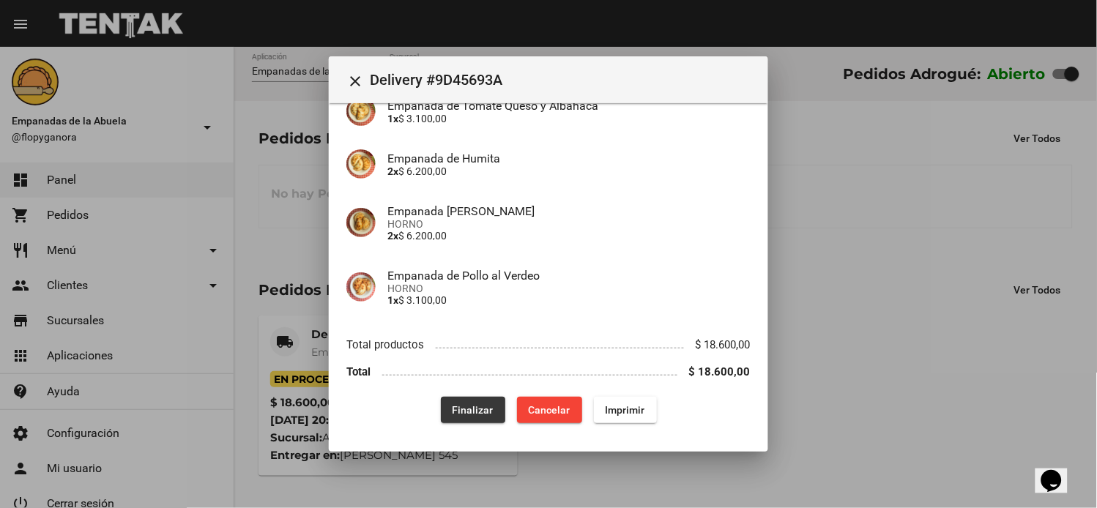
click at [449, 400] on button "Finalizar" at bounding box center [473, 410] width 64 height 26
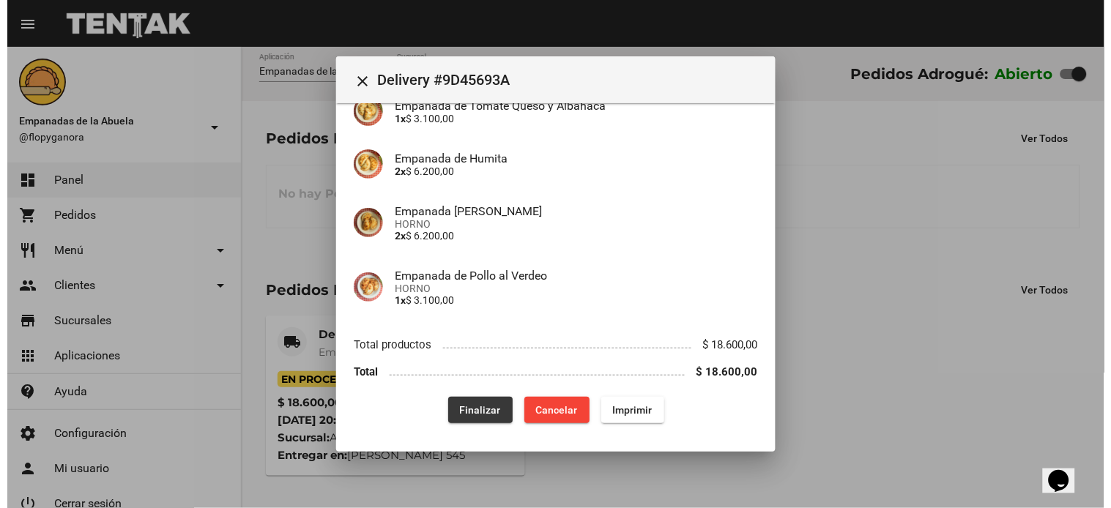
scroll to position [0, 0]
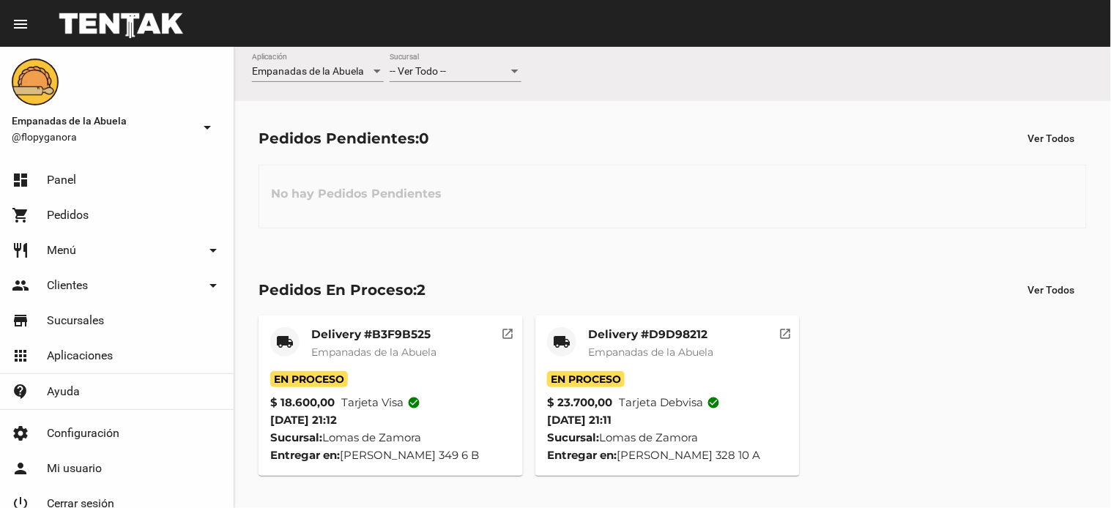
click at [510, 72] on div at bounding box center [514, 72] width 13 height 12
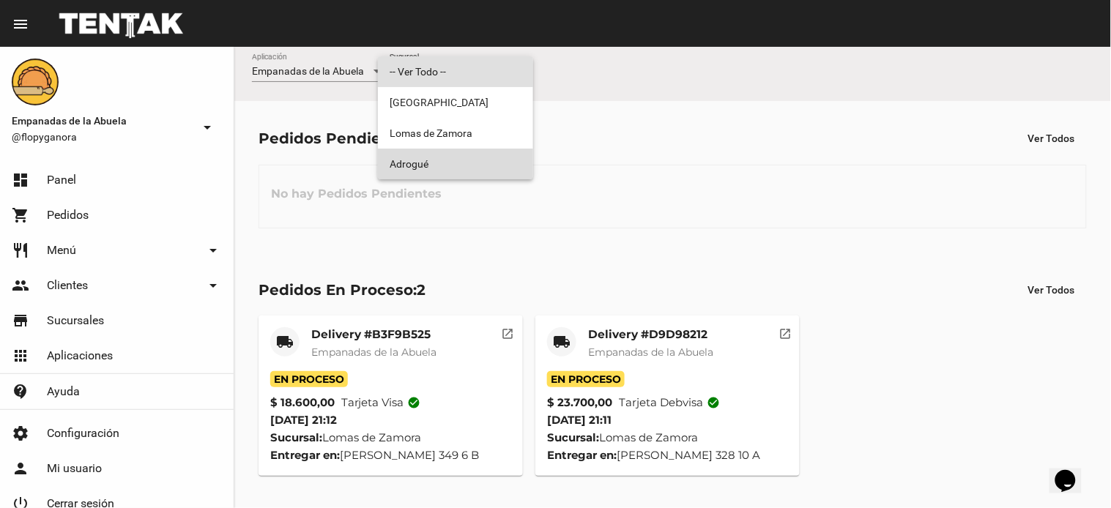
click at [467, 156] on span "Adrogué" at bounding box center [455, 164] width 132 height 31
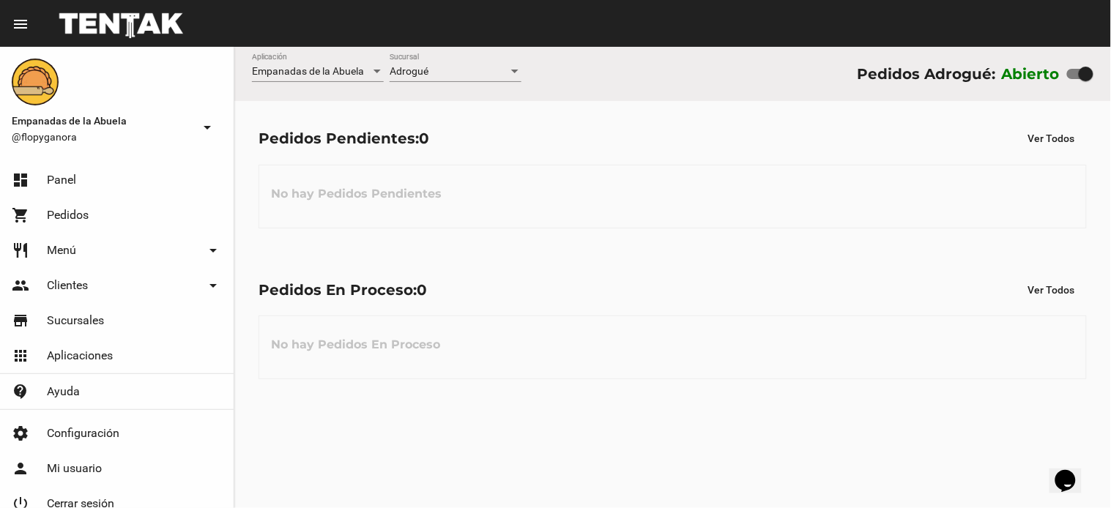
click at [488, 54] on div "Adrogué Sucursal" at bounding box center [455, 67] width 132 height 29
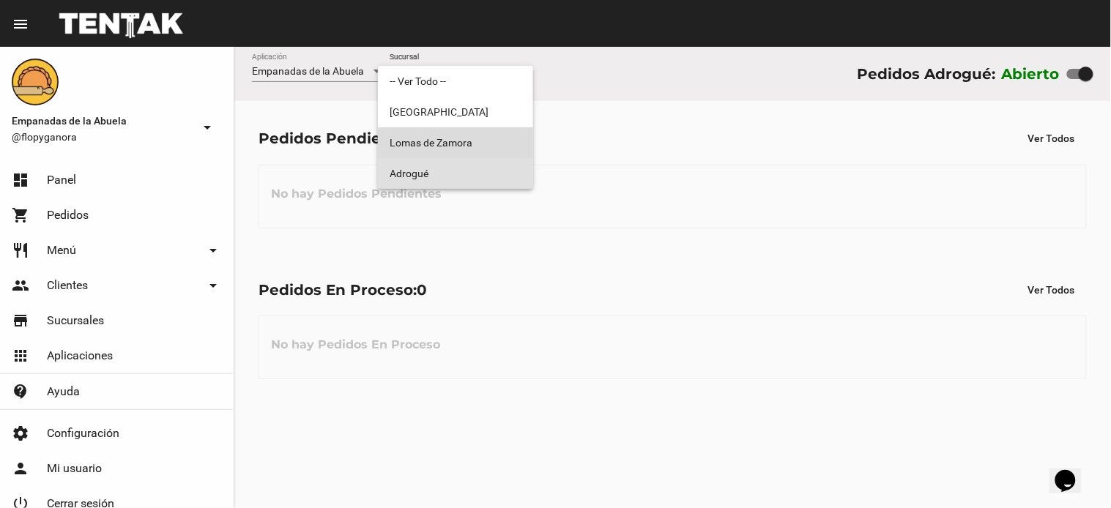
click at [467, 144] on span "Lomas de Zamora" at bounding box center [455, 142] width 132 height 31
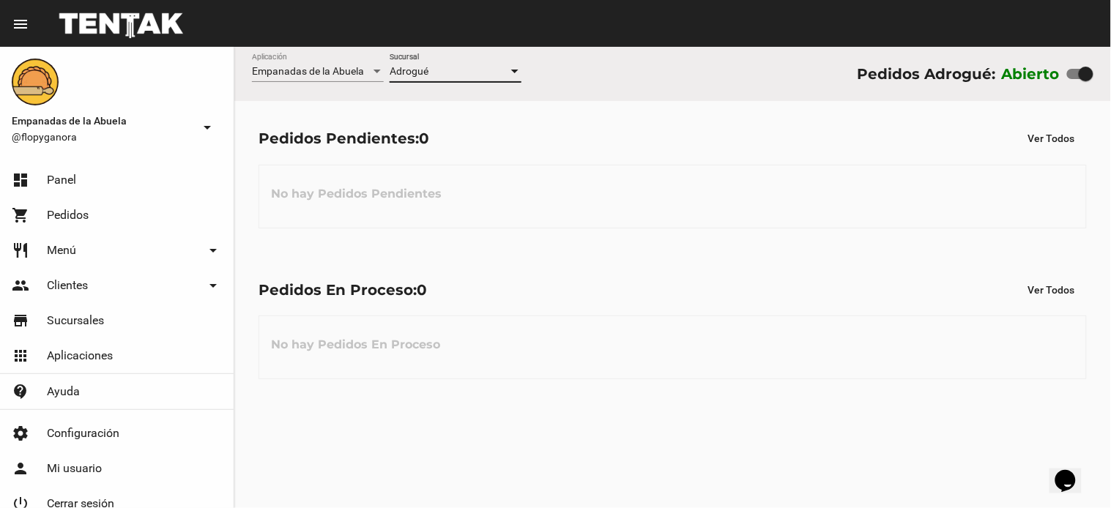
click at [467, 144] on div "Pedidos Pendientes: 0 Ver Todos" at bounding box center [672, 138] width 828 height 26
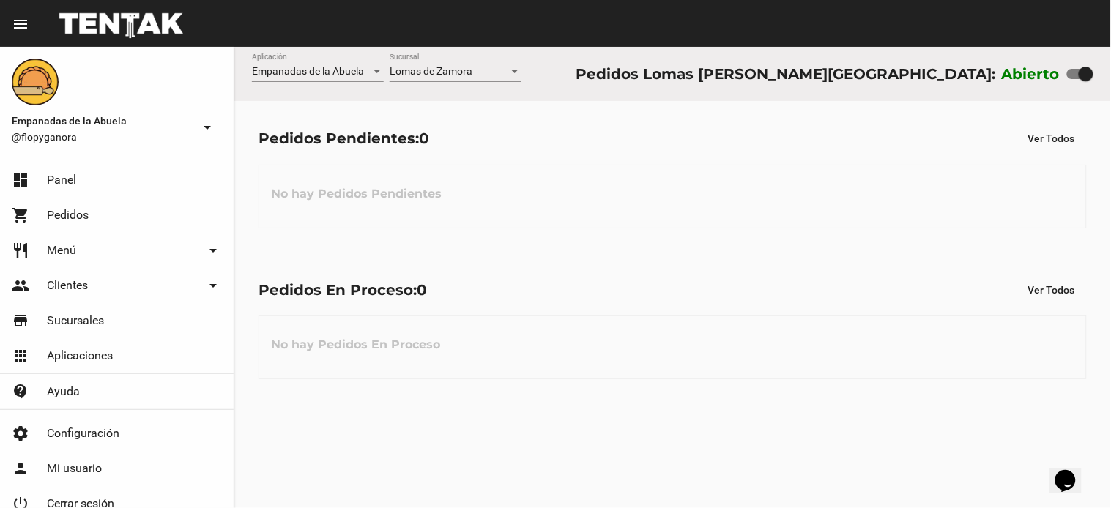
click at [469, 64] on div "Lomas de Zamora Sucursal" at bounding box center [455, 67] width 132 height 29
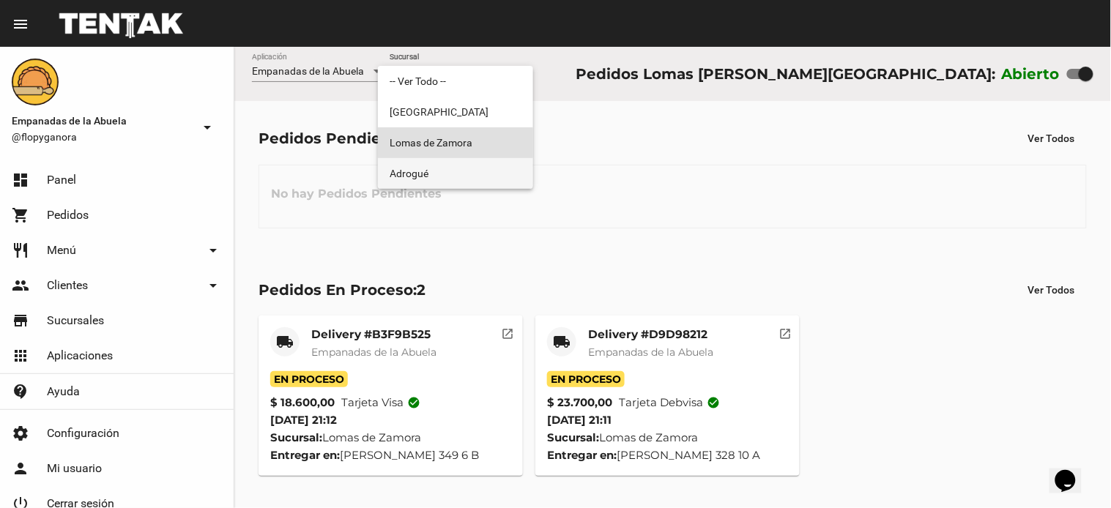
click at [445, 169] on span "Adrogué" at bounding box center [455, 173] width 132 height 31
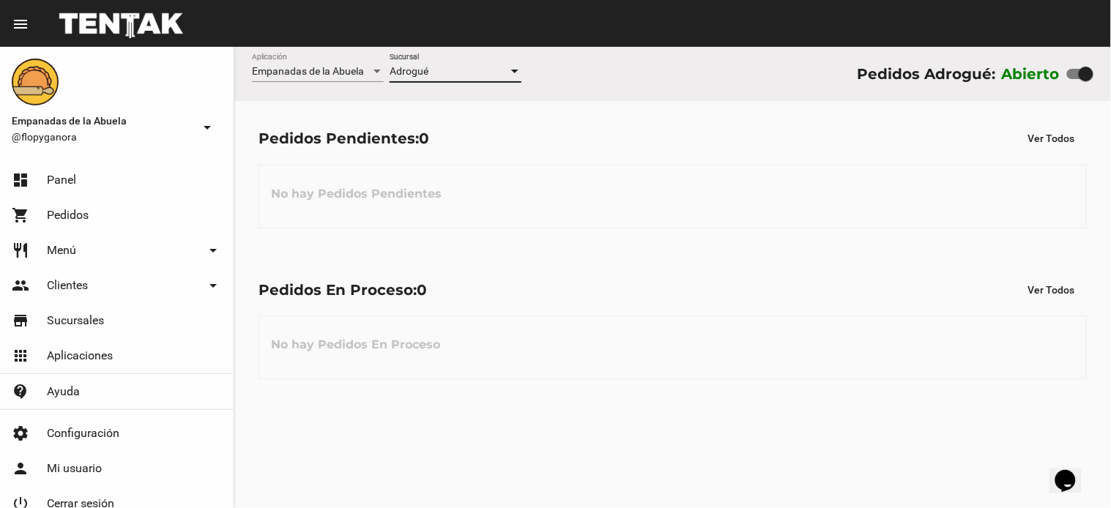
click at [435, 59] on div "Adrogué Sucursal" at bounding box center [455, 67] width 132 height 29
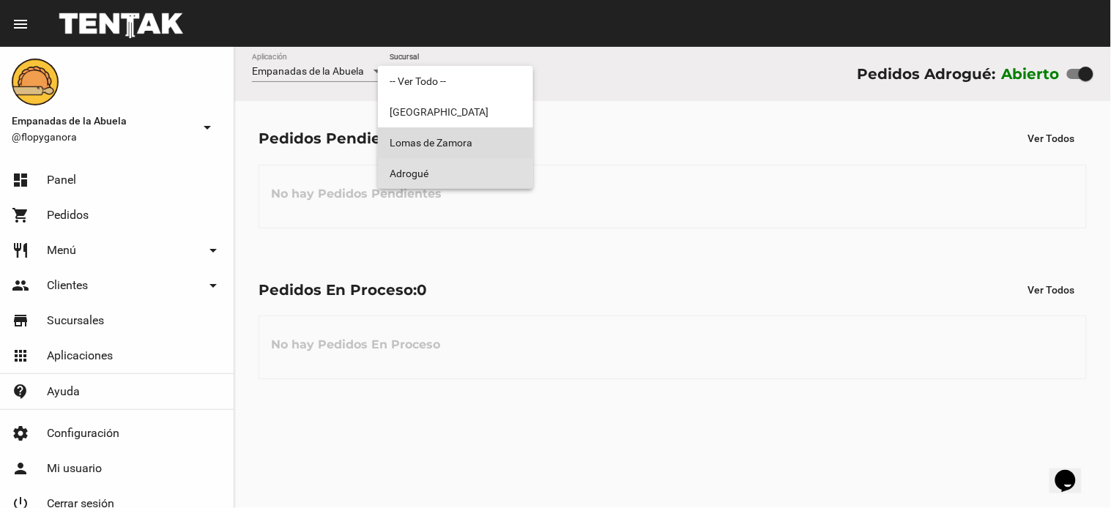
click at [444, 130] on span "Lomas de Zamora" at bounding box center [455, 142] width 132 height 31
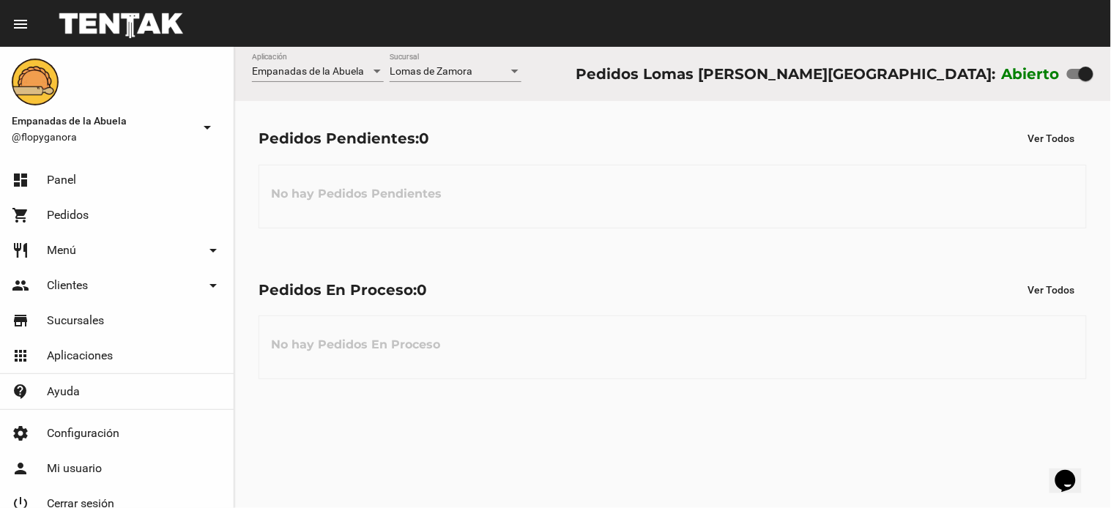
click at [467, 62] on div "Lomas de Zamora Sucursal" at bounding box center [455, 67] width 132 height 29
click at [454, 74] on span "Lomas de Zamora" at bounding box center [430, 71] width 83 height 12
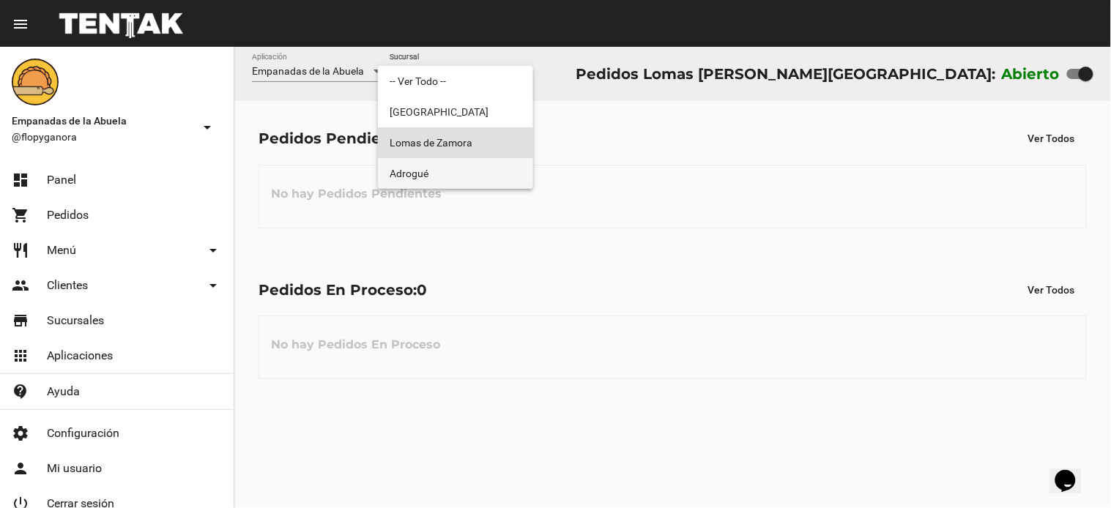
click at [441, 177] on span "Adrogué" at bounding box center [455, 173] width 132 height 31
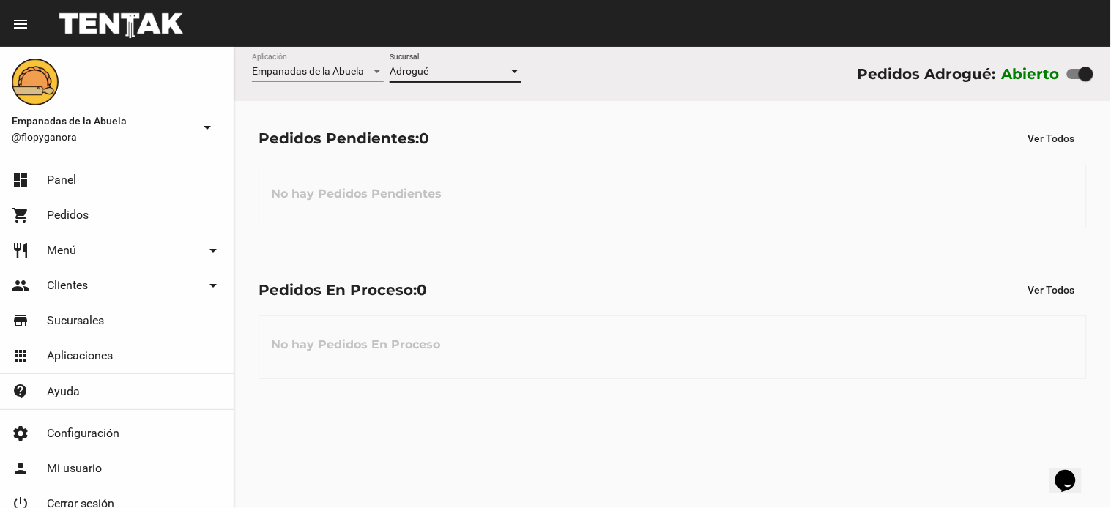
click at [469, 56] on div "Adrogué Sucursal" at bounding box center [455, 67] width 132 height 29
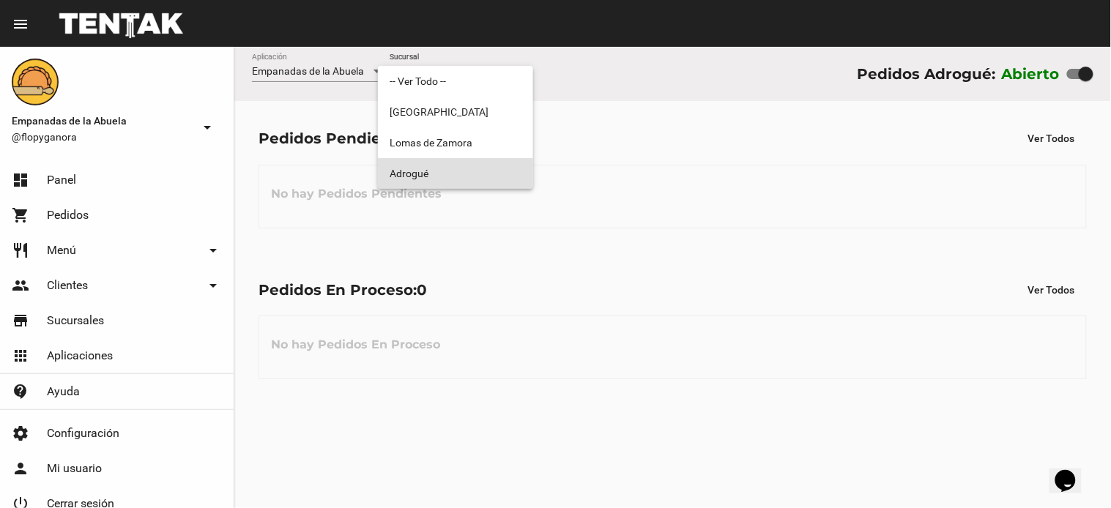
click at [542, 208] on div at bounding box center [555, 254] width 1111 height 508
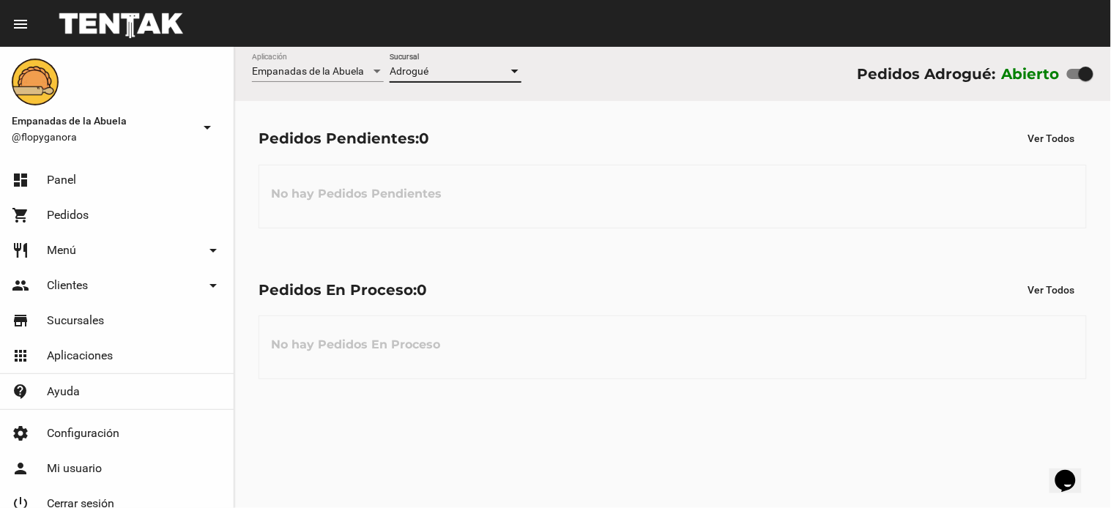
click at [455, 70] on div "Adrogué" at bounding box center [448, 72] width 119 height 12
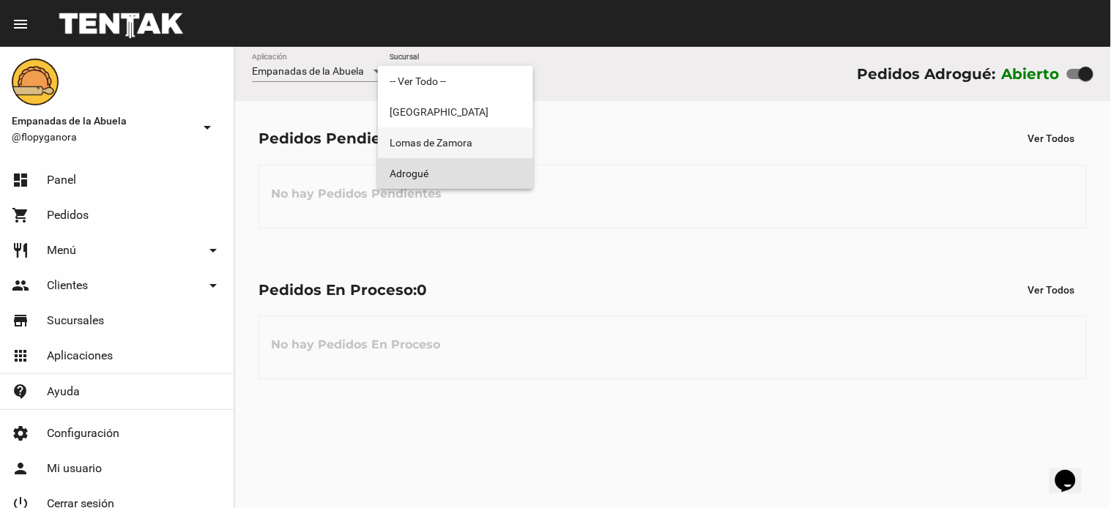
click at [454, 129] on span "Lomas de Zamora" at bounding box center [455, 142] width 132 height 31
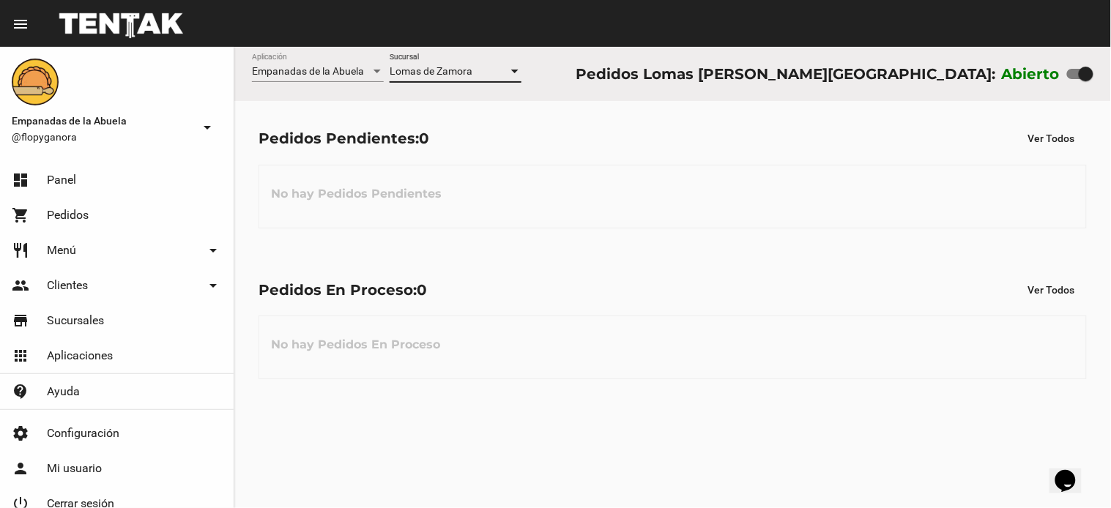
click at [457, 69] on span "Lomas de Zamora" at bounding box center [430, 71] width 83 height 12
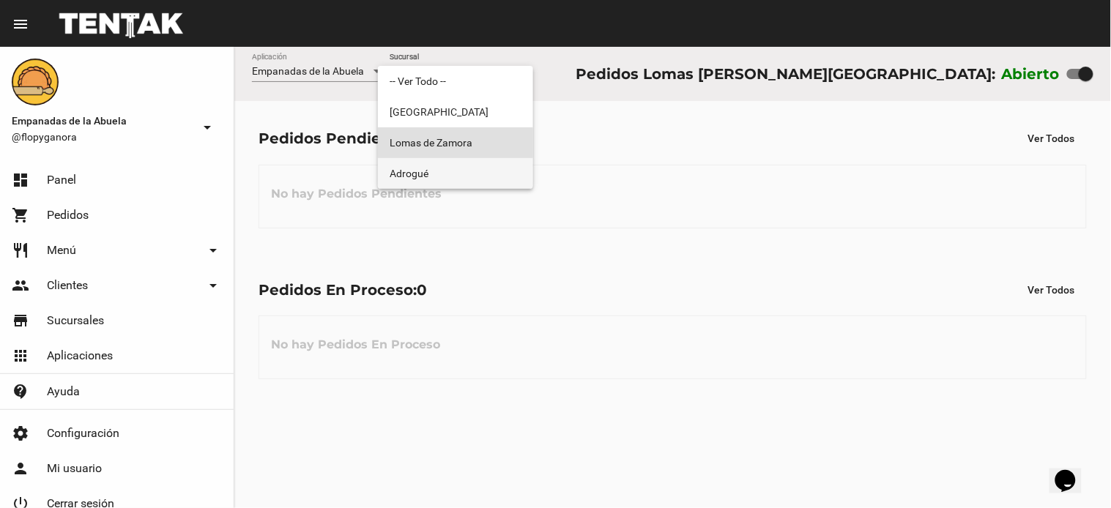
click at [477, 162] on span "Adrogué" at bounding box center [455, 173] width 132 height 31
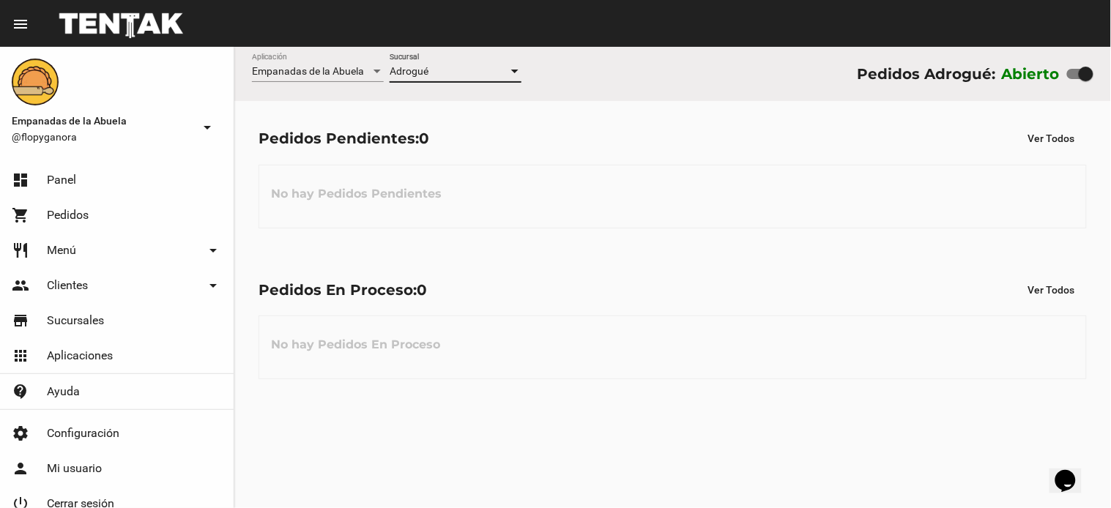
click at [432, 67] on div "Adrogué" at bounding box center [448, 72] width 119 height 12
click at [398, 54] on div "-- Ver Todo -- Sucursal" at bounding box center [455, 67] width 132 height 29
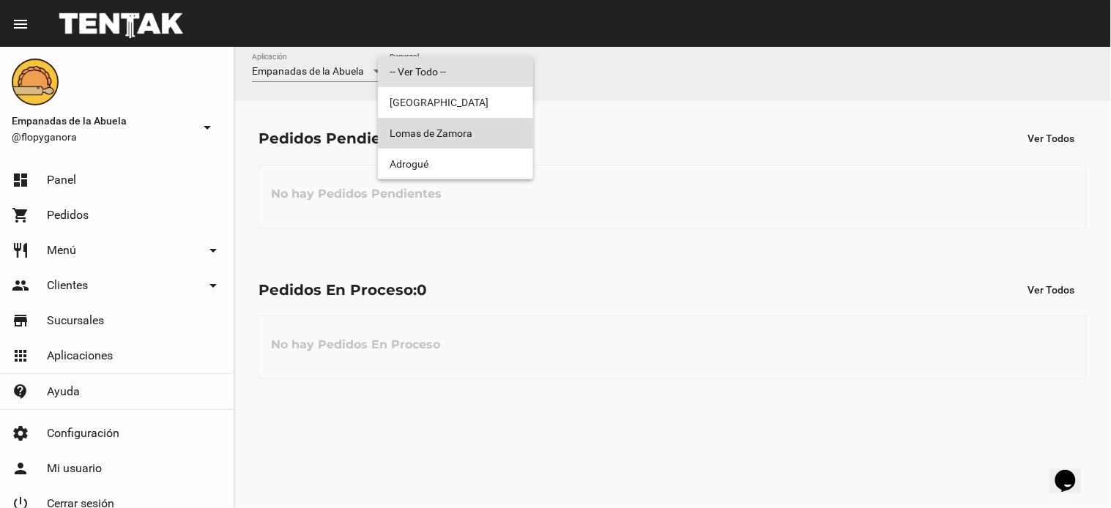
click at [459, 119] on span "Lomas de Zamora" at bounding box center [455, 133] width 132 height 31
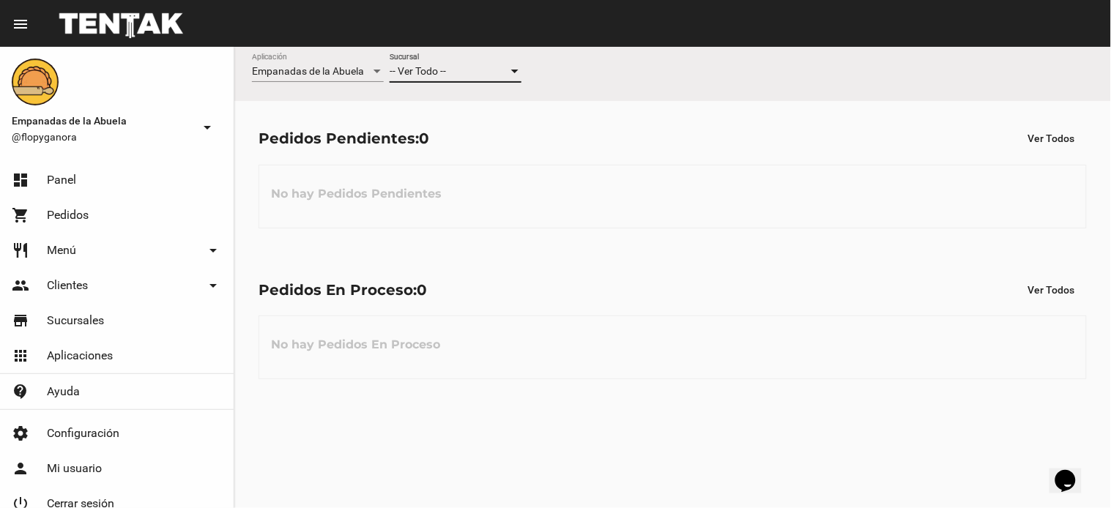
click at [459, 119] on div "Pedidos Pendientes: 0 Ver Todos No hay Pedidos Pendientes" at bounding box center [672, 176] width 876 height 151
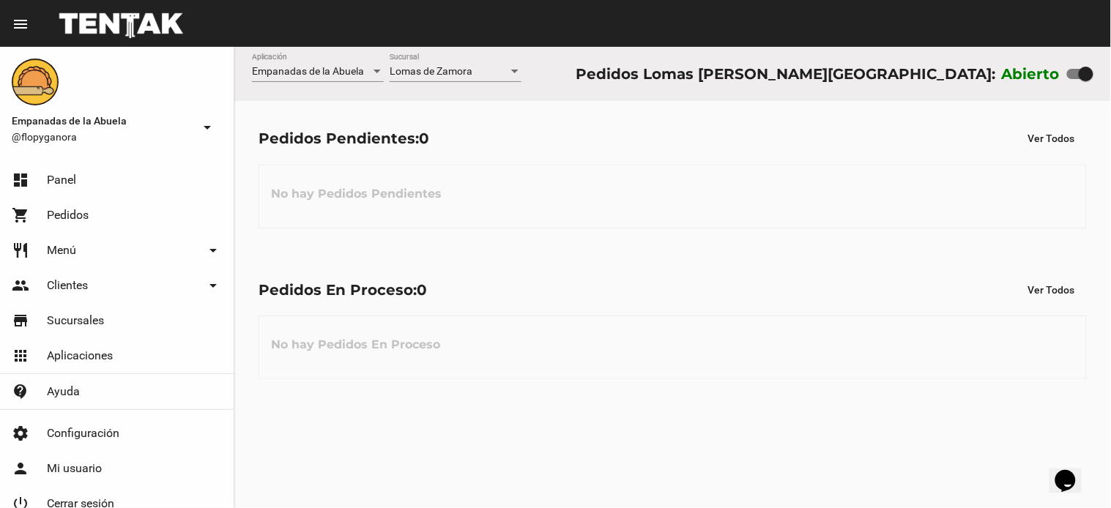
click at [480, 67] on div "Lomas de Zamora" at bounding box center [448, 72] width 119 height 12
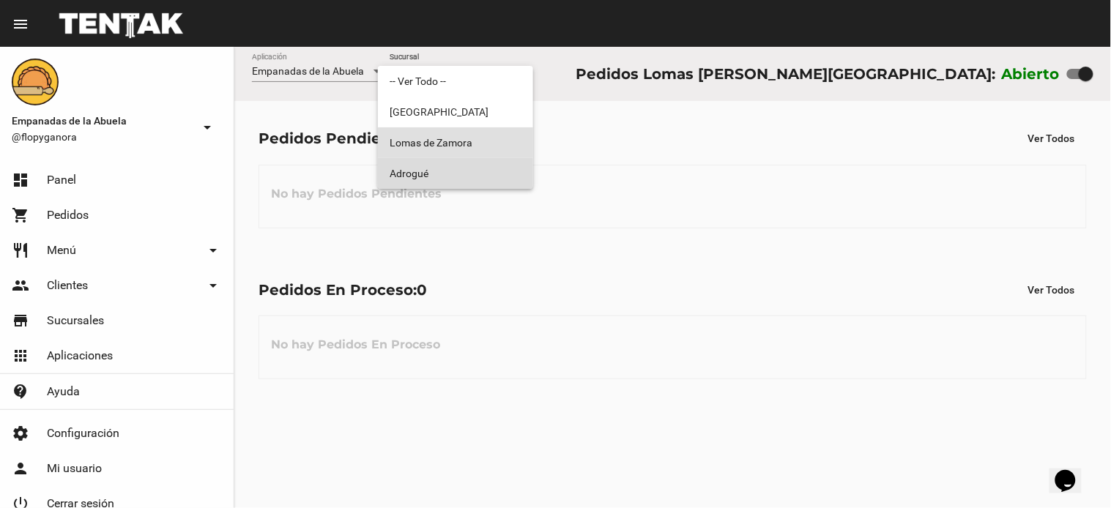
click at [459, 173] on span "Adrogué" at bounding box center [455, 173] width 132 height 31
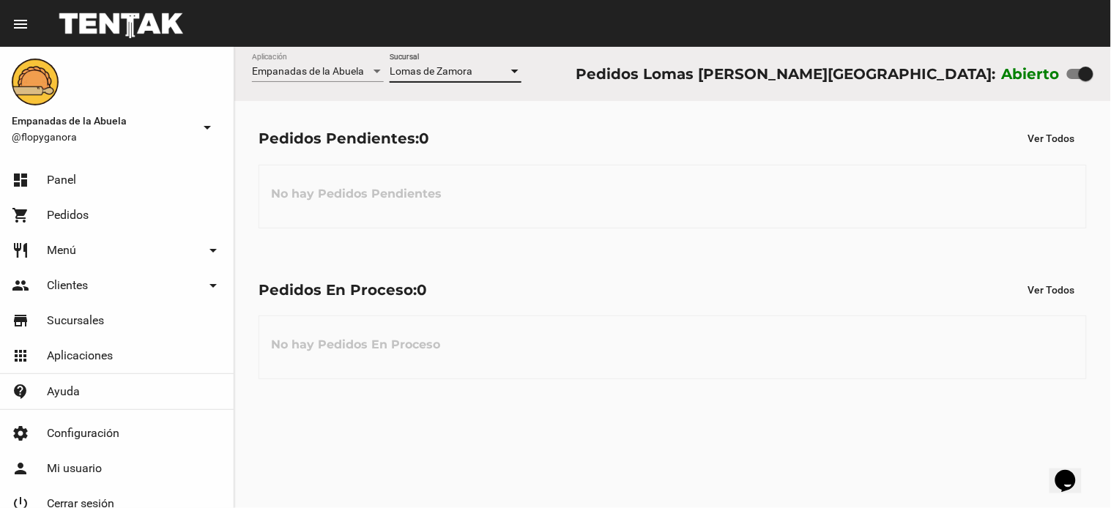
click at [459, 173] on div "No hay Pedidos Pendientes" at bounding box center [672, 197] width 828 height 64
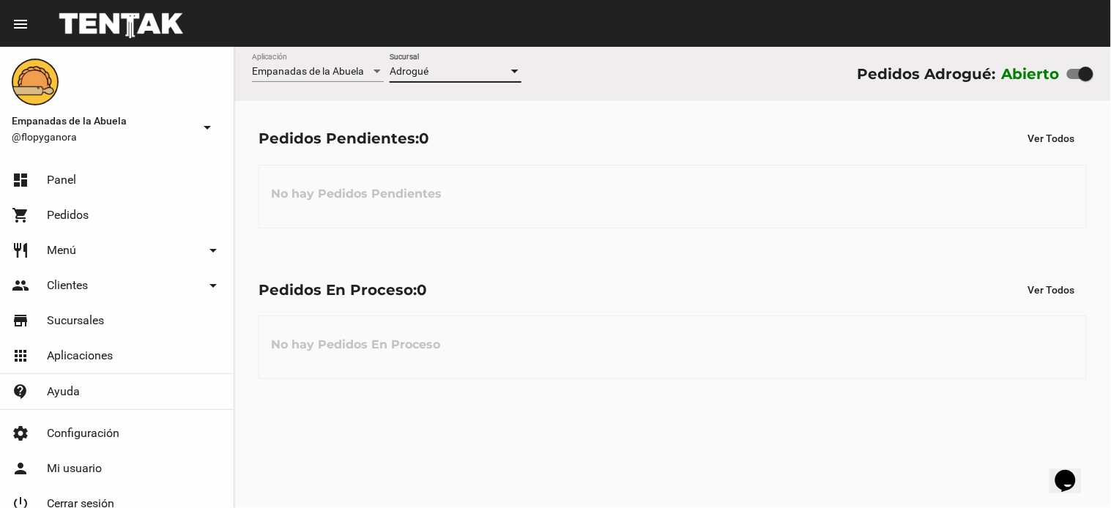
click at [412, 66] on span "Adrogué" at bounding box center [408, 71] width 39 height 12
click at [471, 61] on div "-- Ver Todo -- Sucursal" at bounding box center [455, 67] width 132 height 29
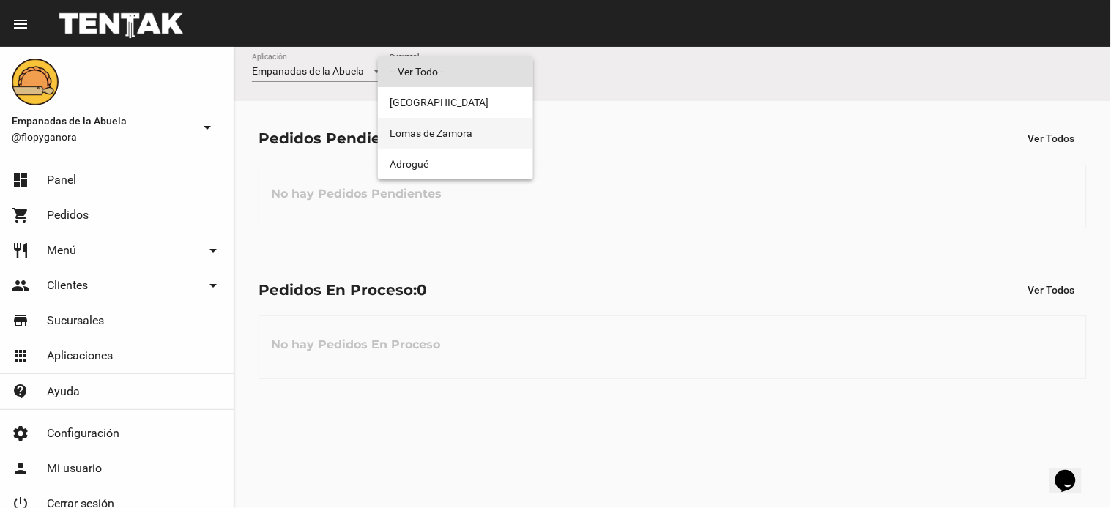
click at [490, 129] on span "Lomas de Zamora" at bounding box center [455, 133] width 132 height 31
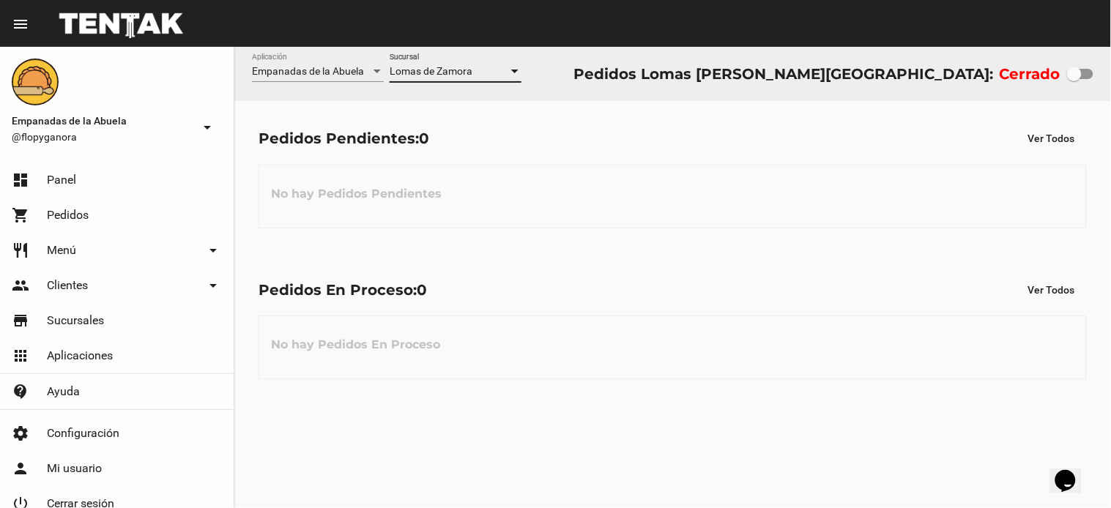
click at [481, 66] on div "Lomas de Zamora" at bounding box center [448, 72] width 119 height 12
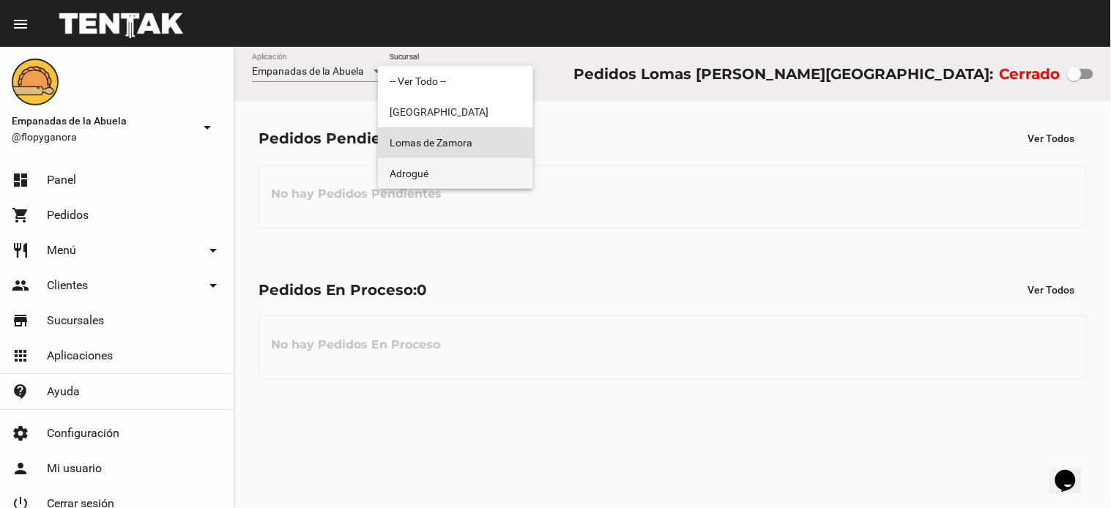
click at [459, 158] on span "Adrogué" at bounding box center [455, 173] width 132 height 31
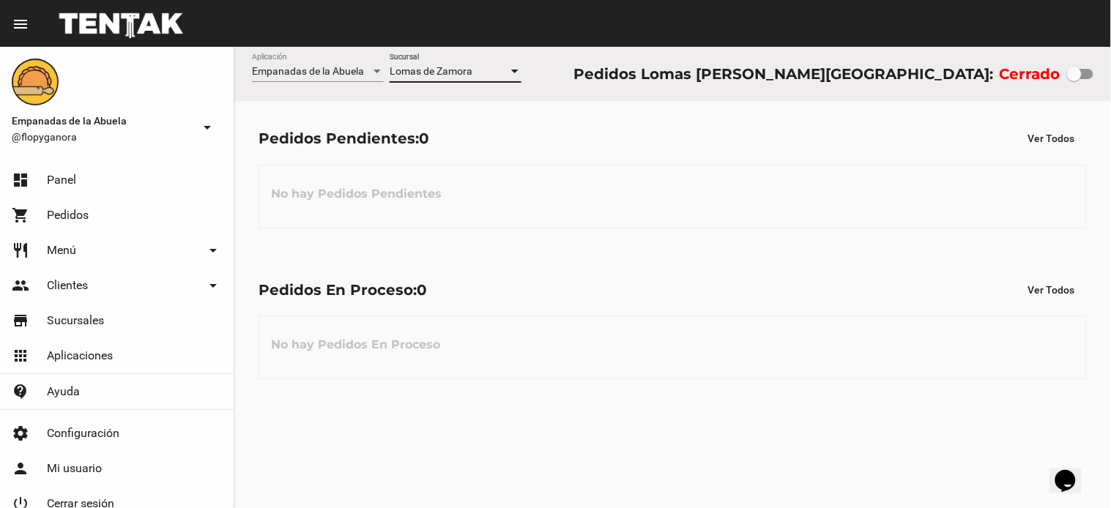
click at [459, 158] on div "Pedidos Pendientes: 0 Ver Todos No hay Pedidos Pendientes" at bounding box center [672, 176] width 876 height 151
checkbox input "true"
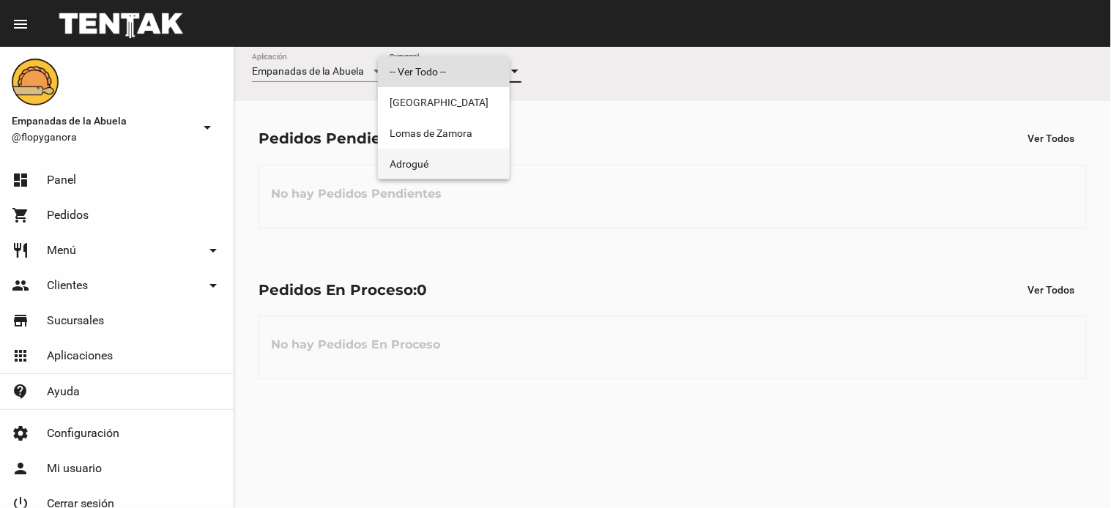
click at [396, 165] on span "Adrogué" at bounding box center [443, 164] width 108 height 31
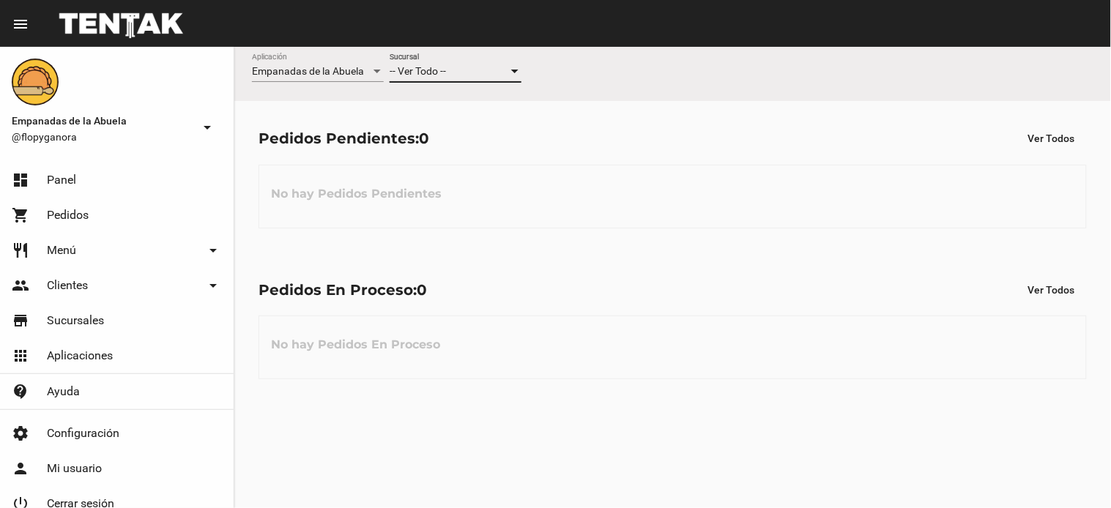
click at [396, 165] on div "No hay Pedidos Pendientes" at bounding box center [672, 197] width 828 height 64
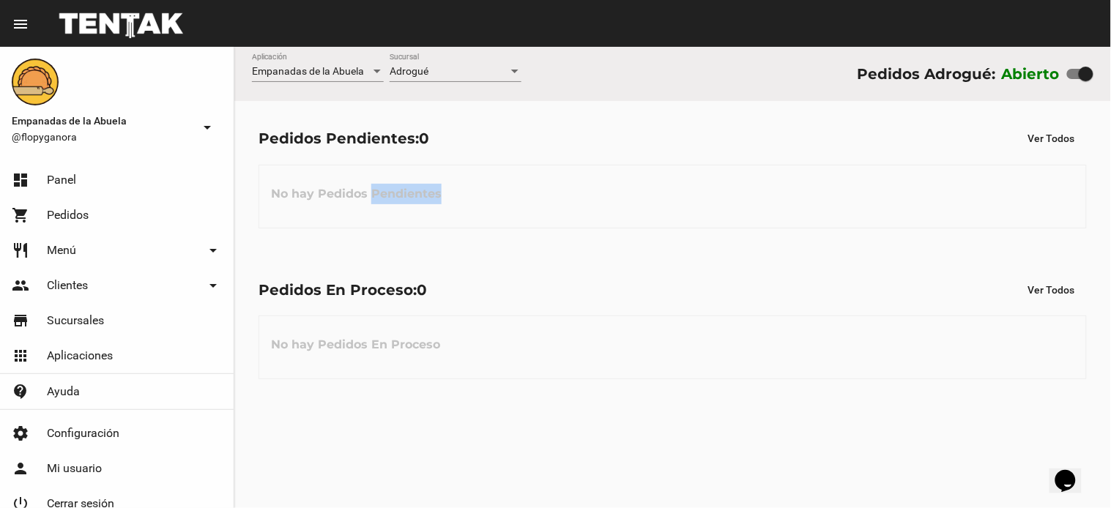
click at [1081, 70] on div at bounding box center [1085, 74] width 15 height 15
click at [1074, 79] on input "checkbox" at bounding box center [1073, 79] width 1 height 1
checkbox input "false"
drag, startPoint x: 1081, startPoint y: 70, endPoint x: 1067, endPoint y: 74, distance: 15.1
click at [1080, 70] on div at bounding box center [1085, 74] width 15 height 15
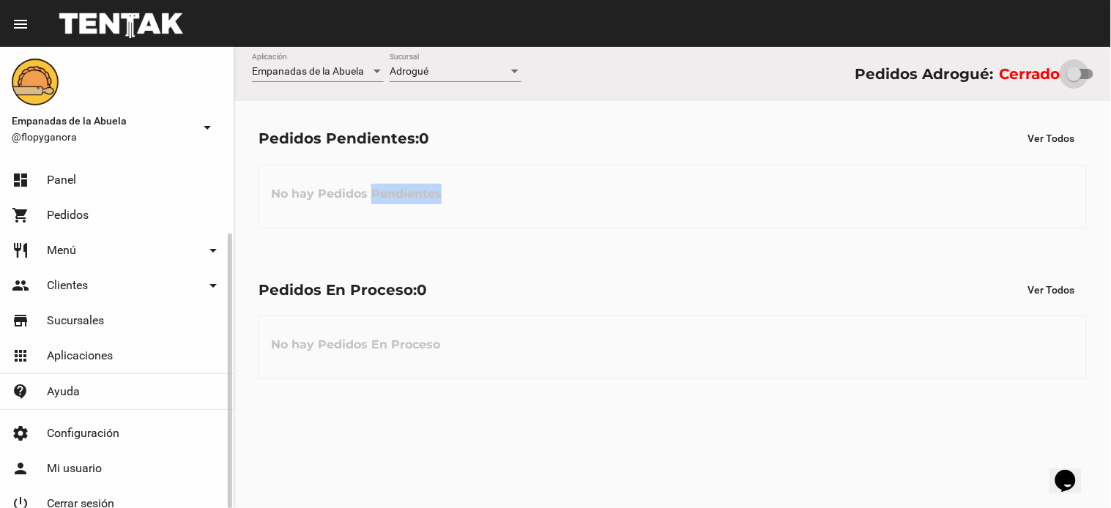
scroll to position [40, 0]
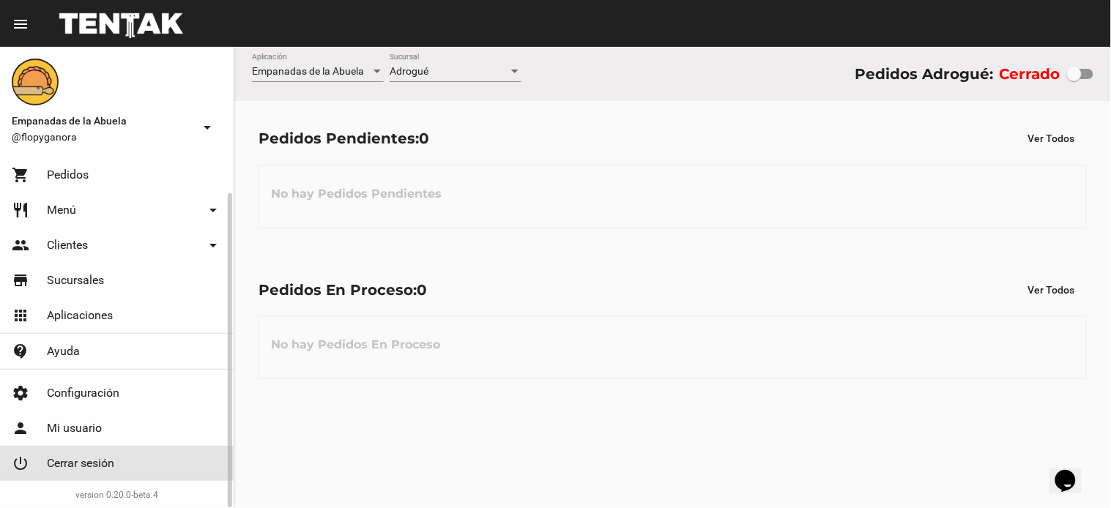
click at [126, 447] on link "power_settings_new Cerrar sesión" at bounding box center [117, 463] width 234 height 35
